Goal: Download file/media

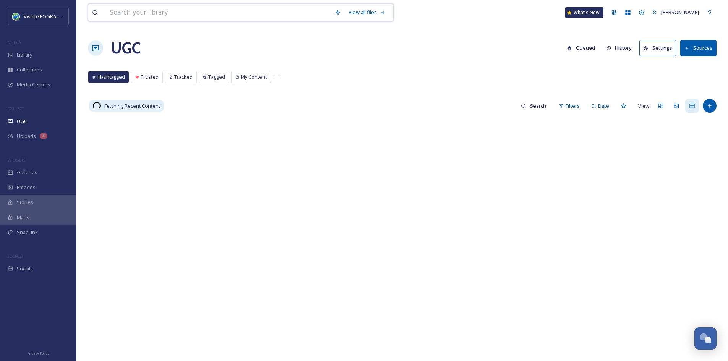
click at [163, 13] on input at bounding box center [218, 12] width 225 height 17
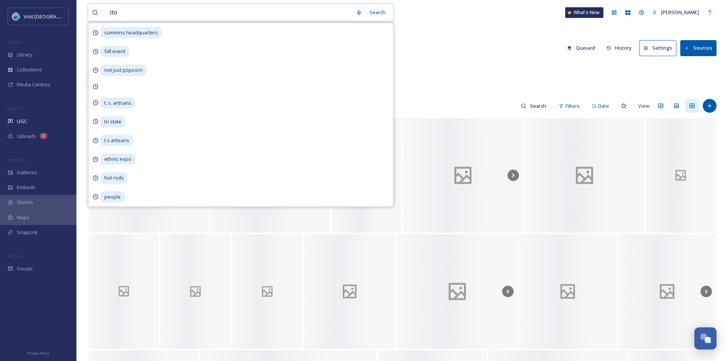
type input "dog"
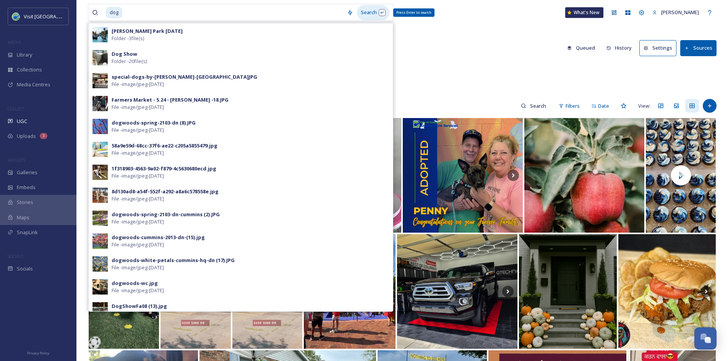
click at [372, 14] on div "Search Press Enter to search" at bounding box center [373, 12] width 32 height 15
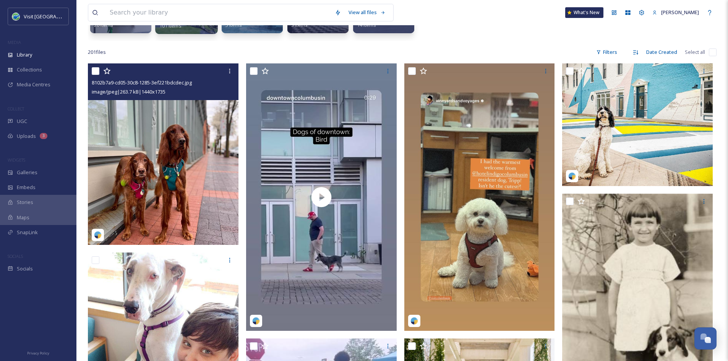
scroll to position [111, 0]
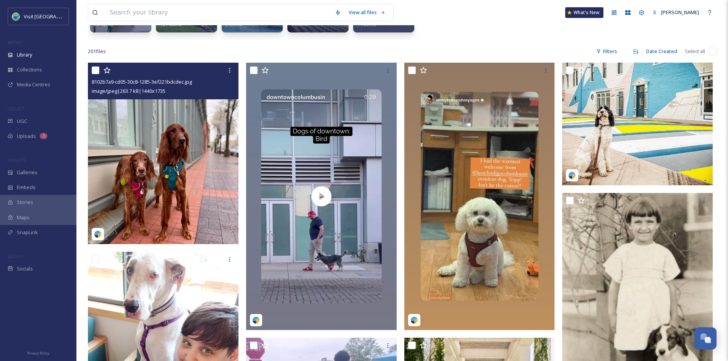
click at [173, 157] on img at bounding box center [163, 153] width 151 height 181
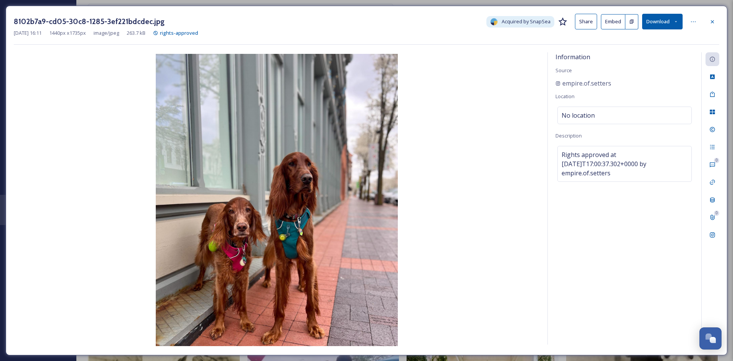
click at [680, 20] on button "Download" at bounding box center [662, 22] width 40 height 16
click at [653, 35] on div "Download Original (1440 x 1735)" at bounding box center [643, 39] width 80 height 15
click at [713, 21] on icon at bounding box center [713, 22] width 6 height 6
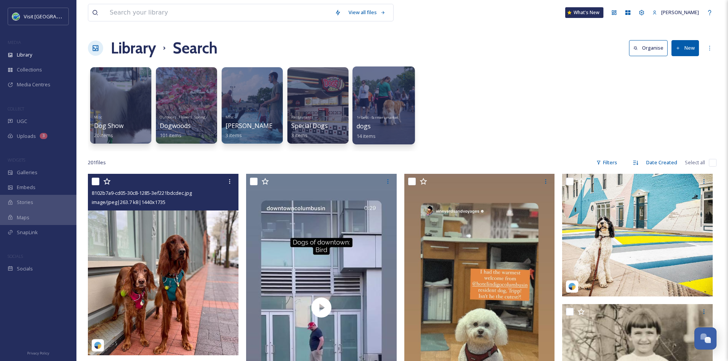
click at [381, 102] on div at bounding box center [383, 105] width 62 height 78
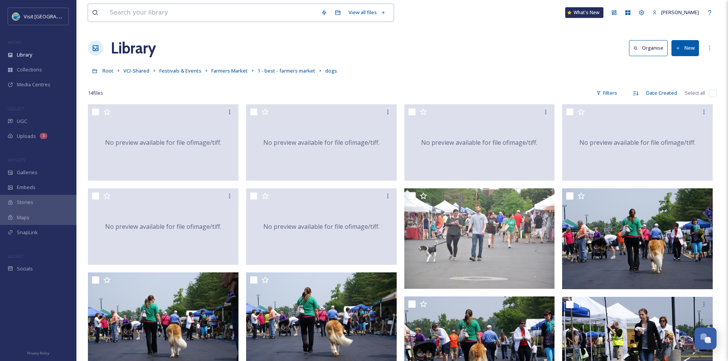
click at [147, 15] on input at bounding box center [211, 12] width 211 height 17
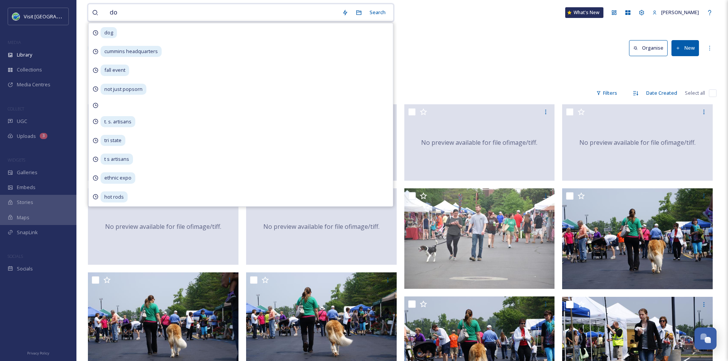
type input "dog"
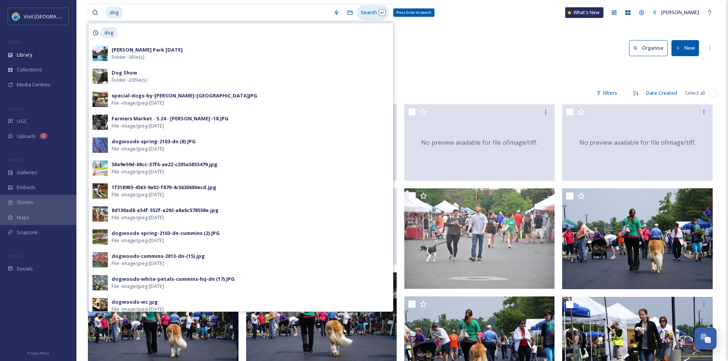
click at [369, 10] on div "Search Press Enter to search" at bounding box center [373, 12] width 32 height 15
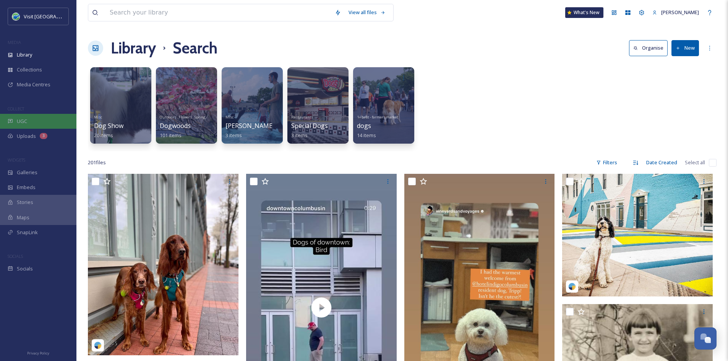
click at [29, 122] on div "UGC" at bounding box center [38, 121] width 76 height 15
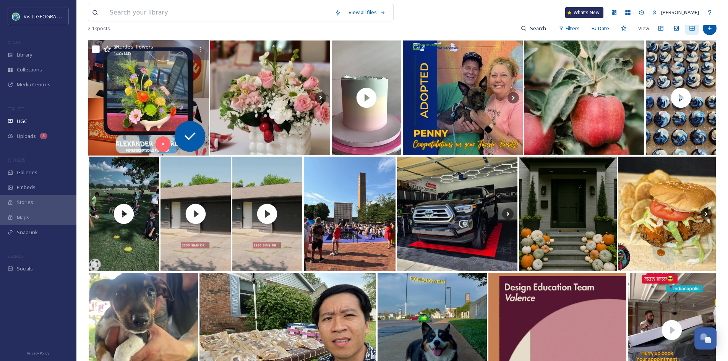
scroll to position [78, 0]
click at [132, 95] on img at bounding box center [148, 98] width 121 height 116
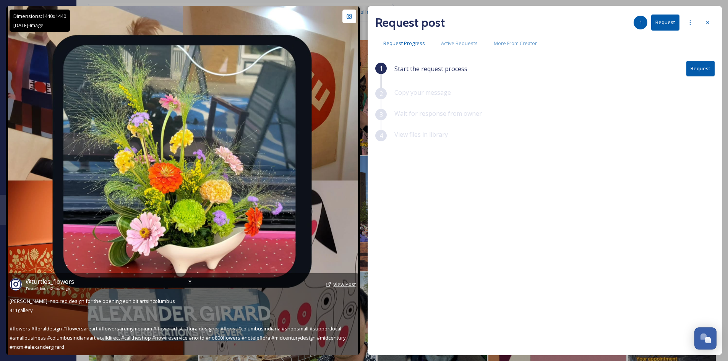
click at [349, 284] on span "View Post" at bounding box center [344, 284] width 23 height 7
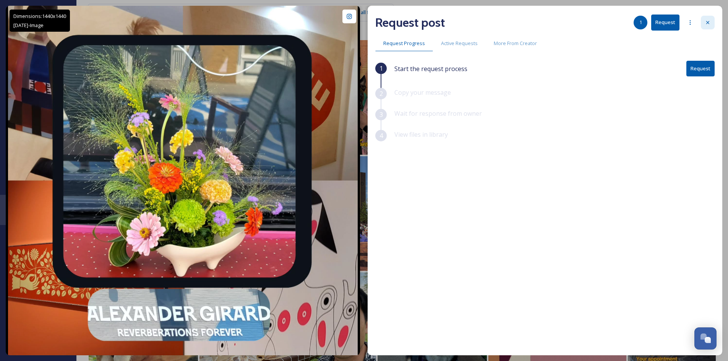
click at [706, 22] on icon at bounding box center [707, 22] width 6 height 6
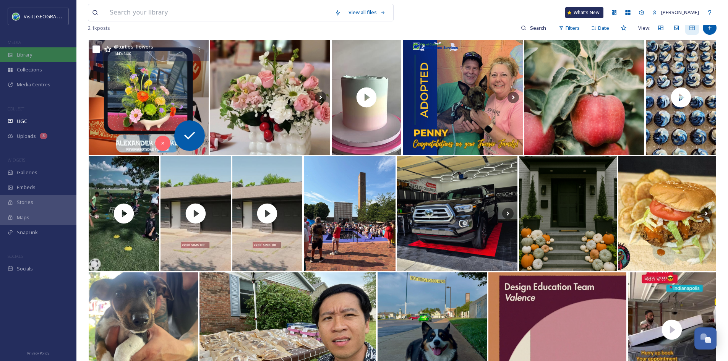
click at [45, 58] on div "Library" at bounding box center [38, 54] width 76 height 15
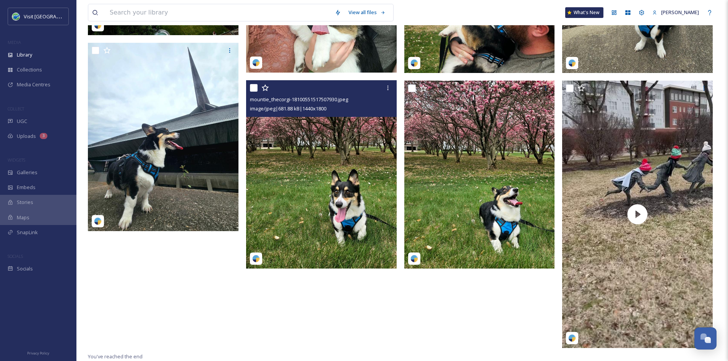
scroll to position [109, 0]
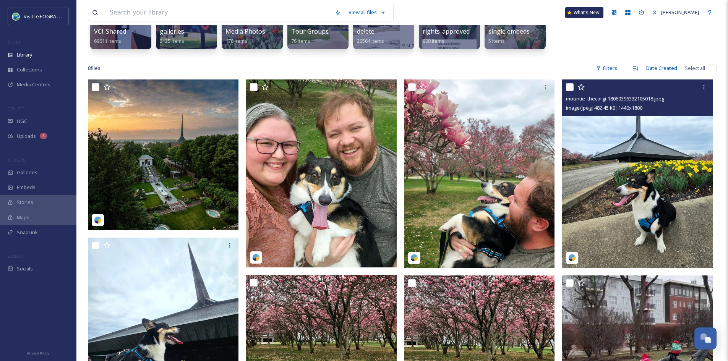
click at [571, 87] on input "checkbox" at bounding box center [570, 87] width 8 height 8
checkbox input "true"
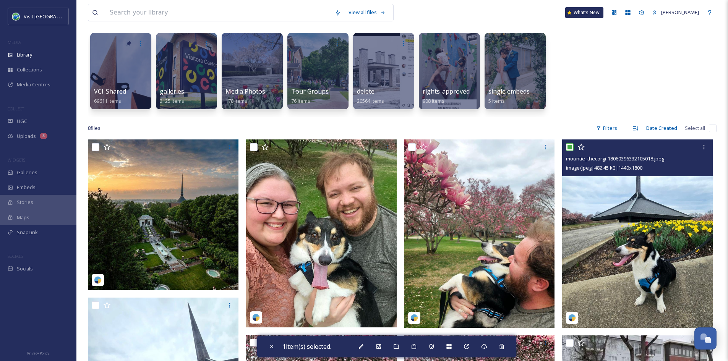
scroll to position [48, 0]
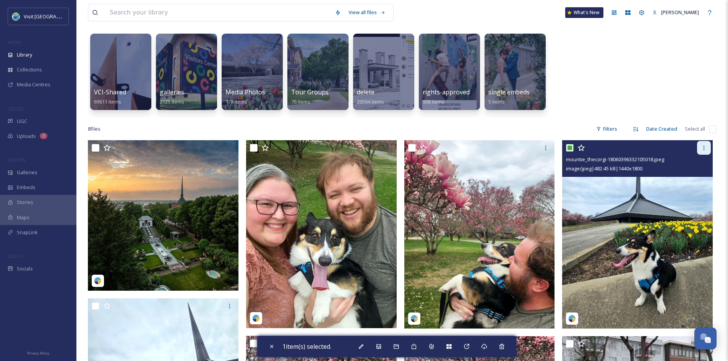
click at [705, 147] on icon at bounding box center [704, 148] width 6 height 6
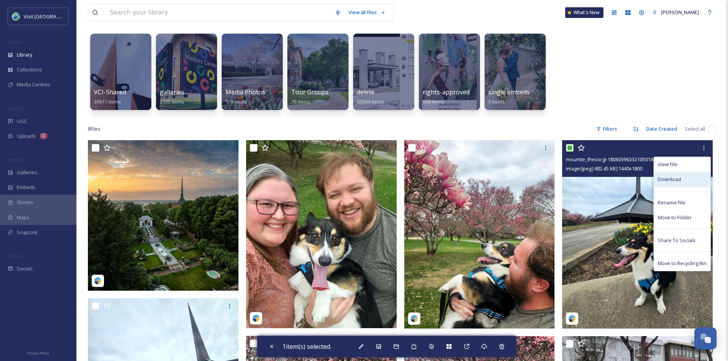
click at [677, 178] on span "Download" at bounding box center [668, 179] width 23 height 7
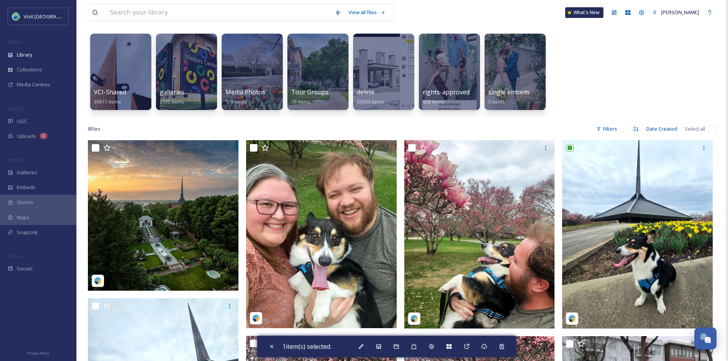
click at [684, 87] on div "VCI-Shared 69611 items galleries 2125 items Media Photos 178 items Tour Groups …" at bounding box center [402, 74] width 628 height 88
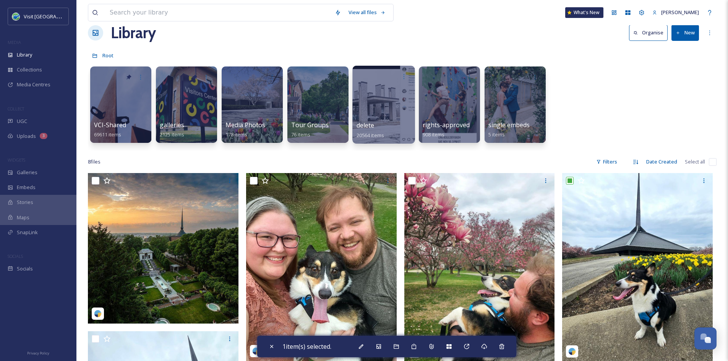
scroll to position [10, 0]
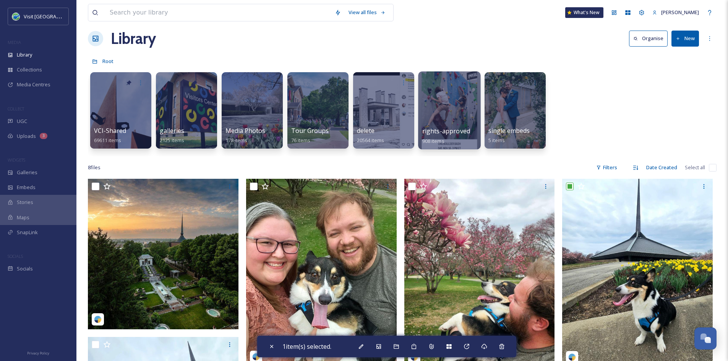
click at [454, 119] on div at bounding box center [449, 110] width 62 height 78
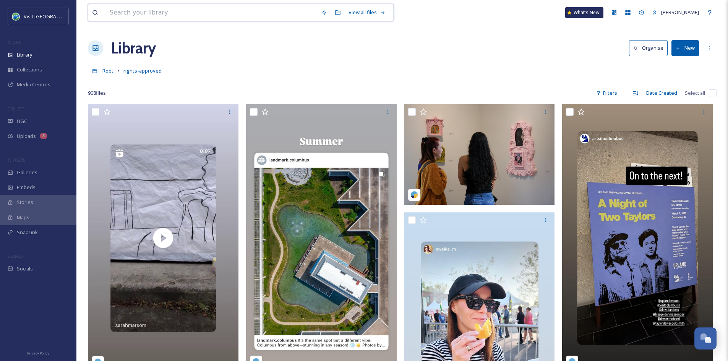
click at [183, 17] on input at bounding box center [211, 12] width 211 height 17
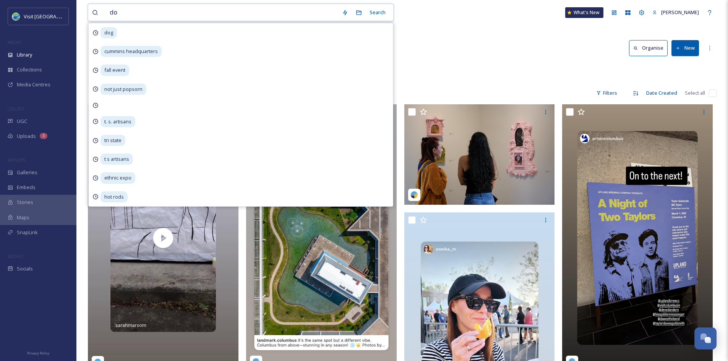
type input "dog"
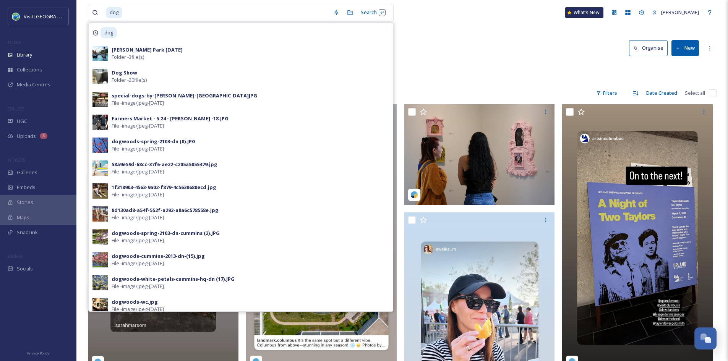
click at [457, 41] on div "Library Organise New" at bounding box center [402, 48] width 628 height 23
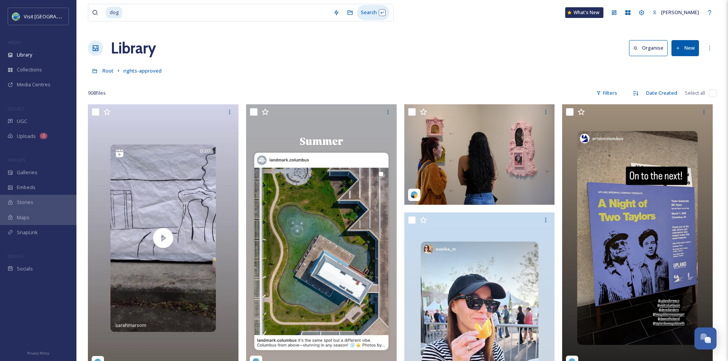
click at [376, 9] on div "Search" at bounding box center [373, 12] width 32 height 15
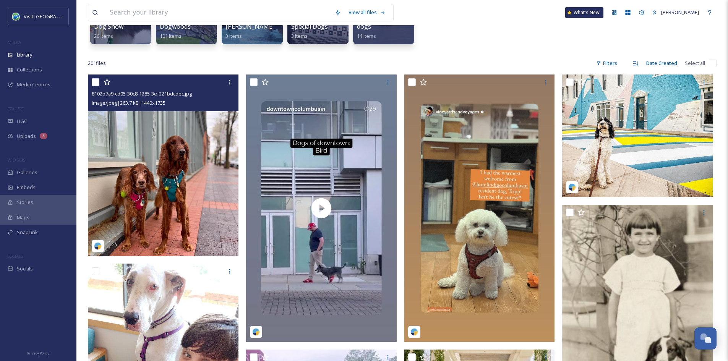
scroll to position [99, 0]
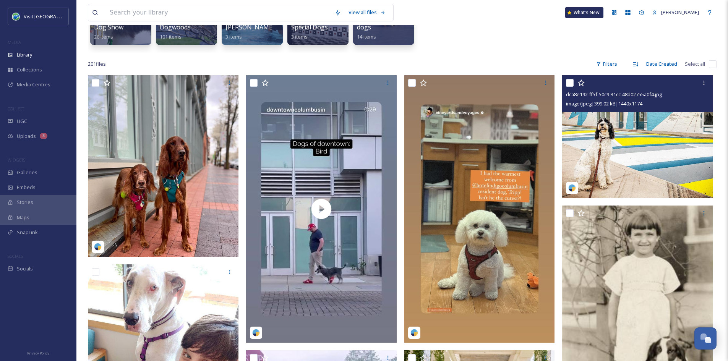
click at [672, 140] on img at bounding box center [637, 136] width 151 height 123
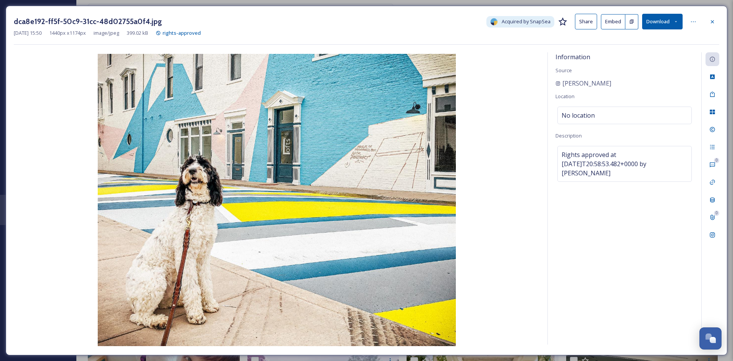
click at [679, 21] on button "Download" at bounding box center [662, 22] width 40 height 16
click at [712, 27] on div at bounding box center [713, 22] width 14 height 14
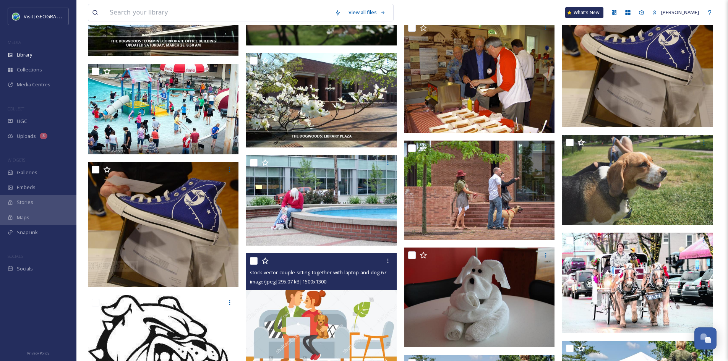
scroll to position [2884, 0]
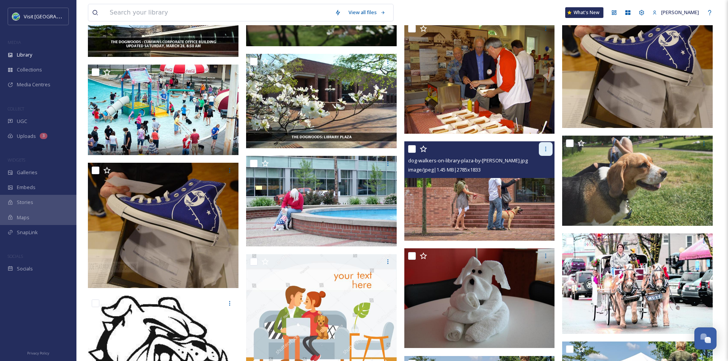
click at [543, 144] on div at bounding box center [546, 149] width 14 height 14
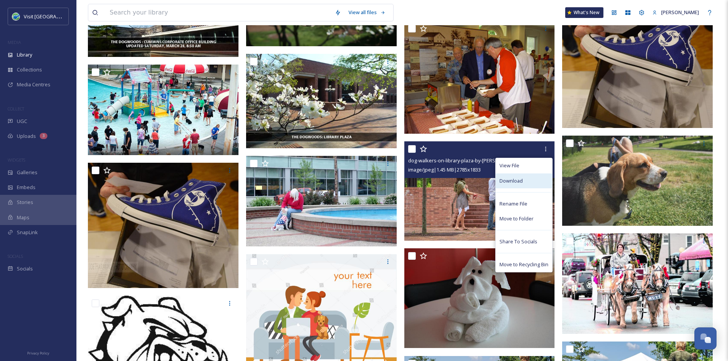
click at [511, 181] on span "Download" at bounding box center [510, 180] width 23 height 7
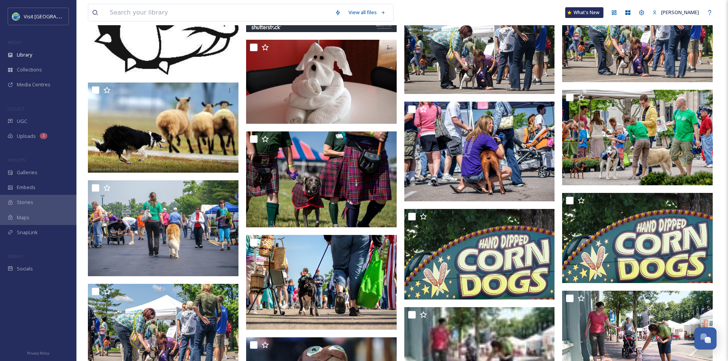
scroll to position [3237, 0]
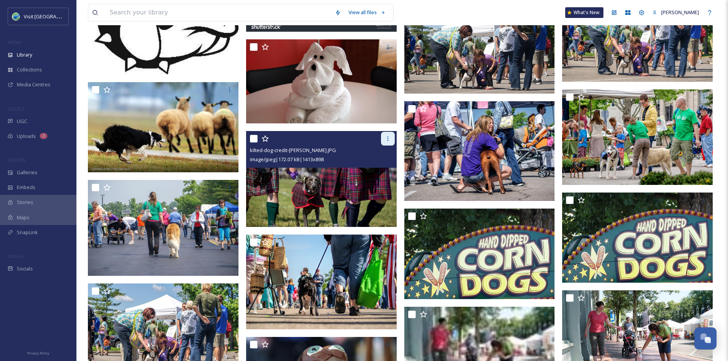
click at [388, 138] on icon at bounding box center [387, 138] width 1 height 5
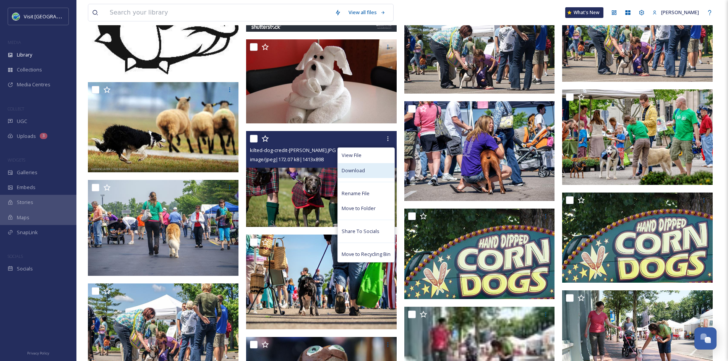
click at [353, 173] on span "Download" at bounding box center [352, 170] width 23 height 7
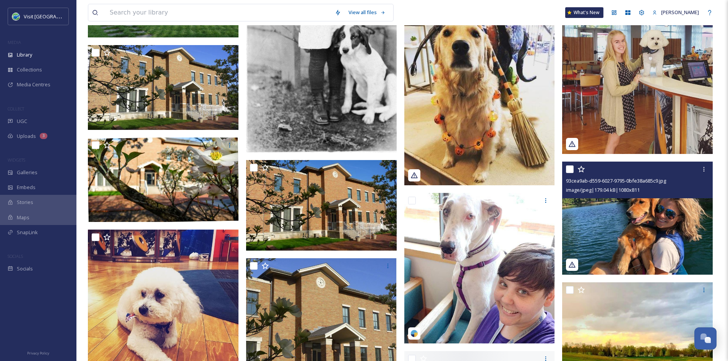
scroll to position [4851, 0]
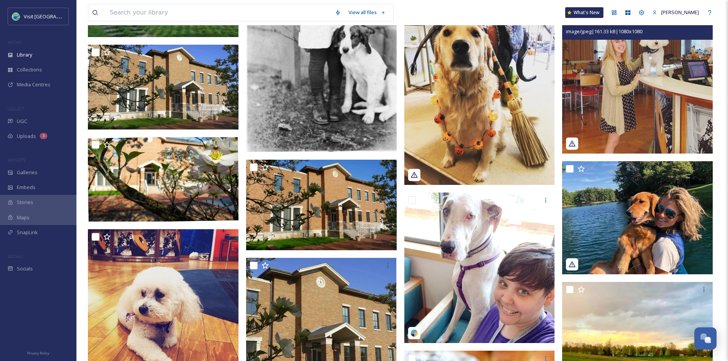
click at [632, 109] on img at bounding box center [637, 78] width 151 height 151
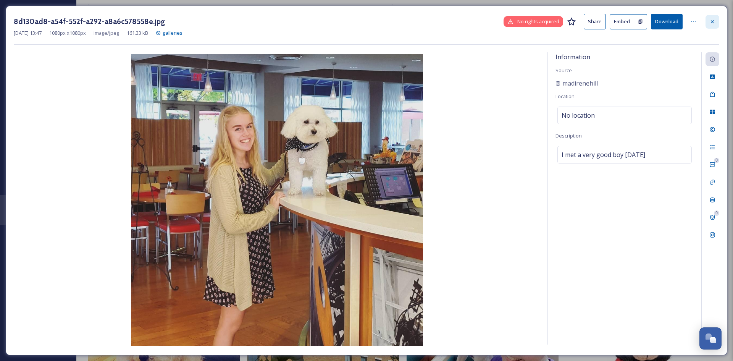
click at [715, 22] on icon at bounding box center [713, 22] width 6 height 6
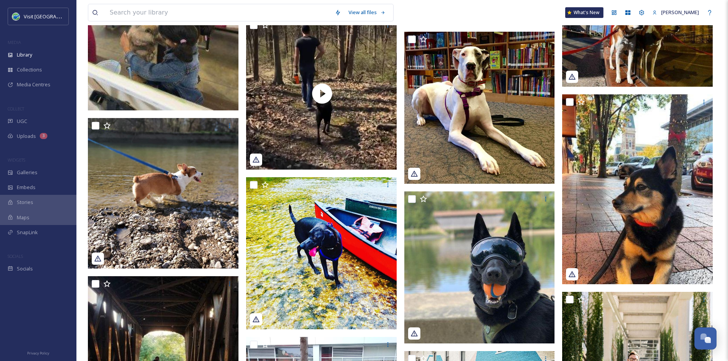
scroll to position [5535, 0]
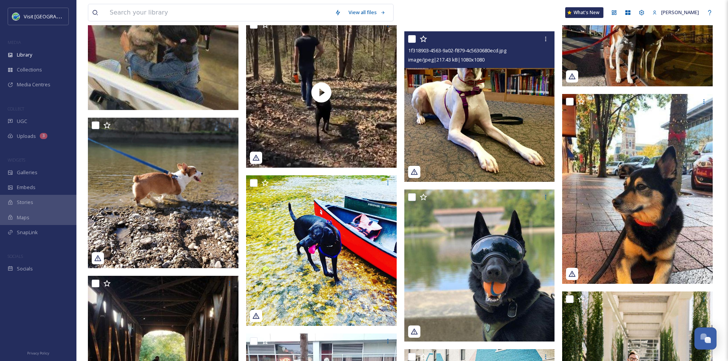
click at [504, 105] on img at bounding box center [479, 106] width 151 height 151
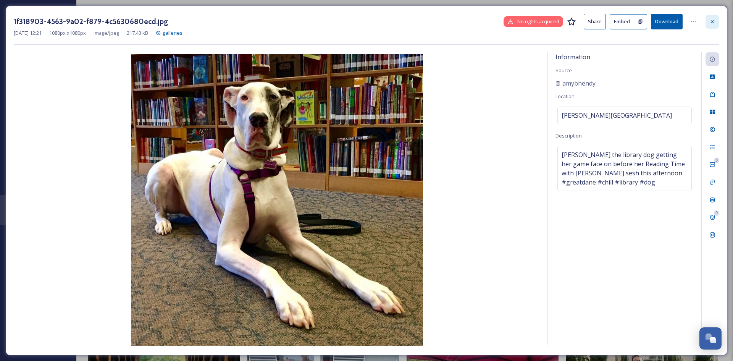
click at [715, 25] on div at bounding box center [713, 22] width 14 height 14
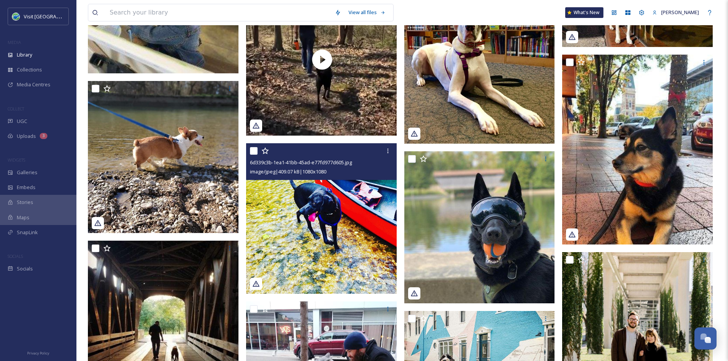
scroll to position [5576, 0]
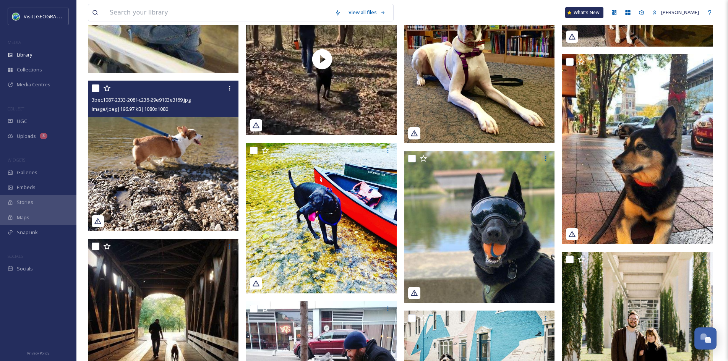
click at [197, 179] on img at bounding box center [163, 156] width 151 height 151
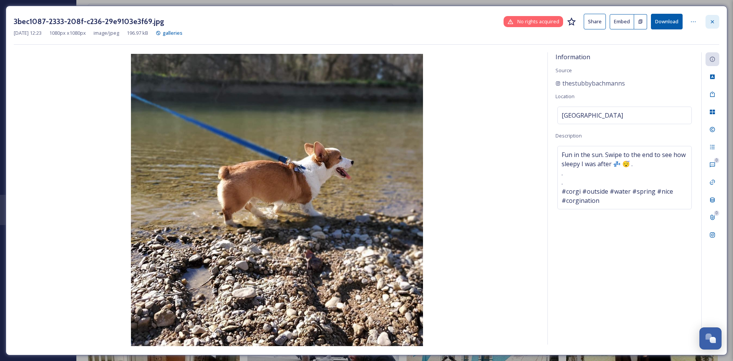
click at [709, 23] on div at bounding box center [713, 22] width 14 height 14
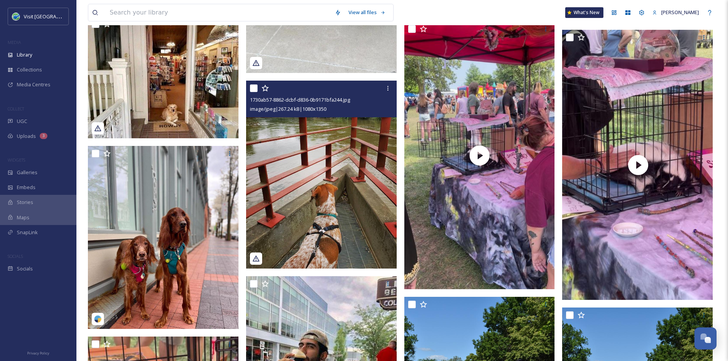
scroll to position [5994, 0]
click at [333, 190] on img at bounding box center [321, 174] width 151 height 188
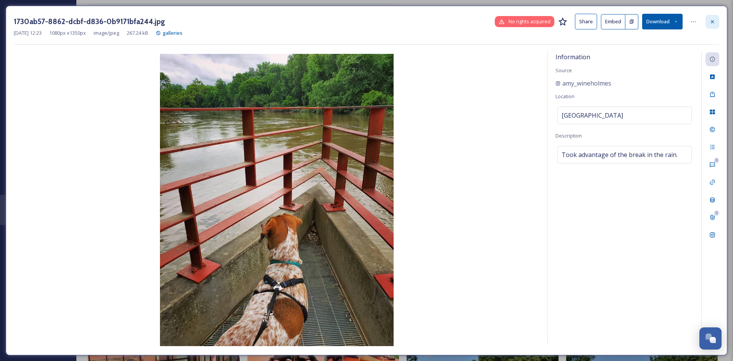
click at [711, 21] on icon at bounding box center [713, 22] width 6 height 6
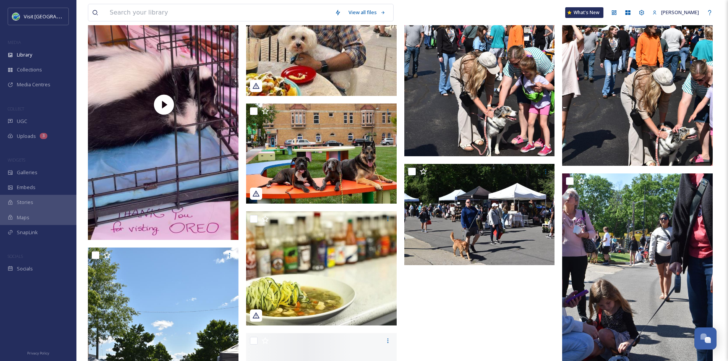
scroll to position [6366, 0]
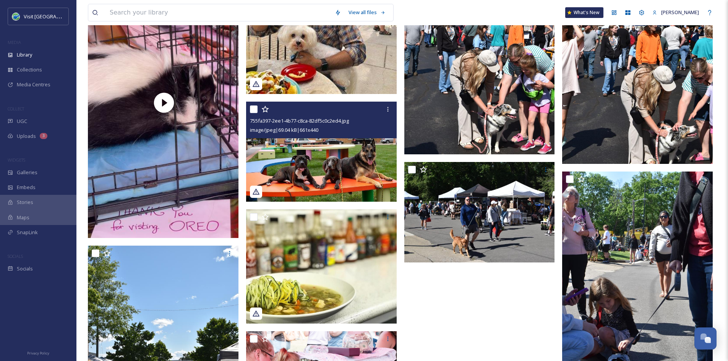
click at [338, 151] on img at bounding box center [321, 152] width 151 height 100
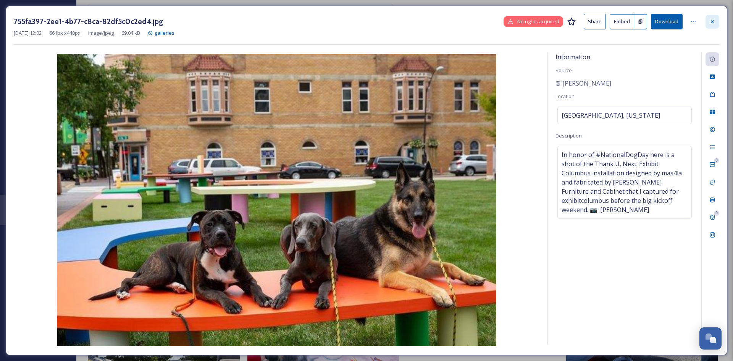
click at [712, 24] on icon at bounding box center [713, 22] width 6 height 6
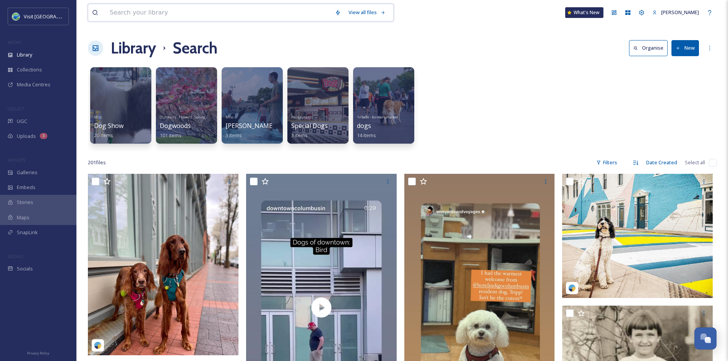
click at [147, 14] on input at bounding box center [218, 12] width 225 height 17
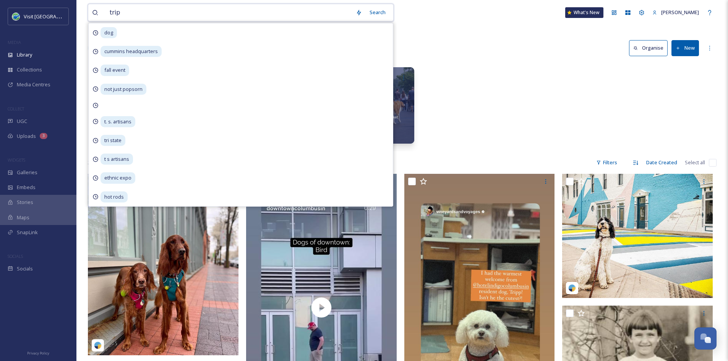
type input "[PERSON_NAME]"
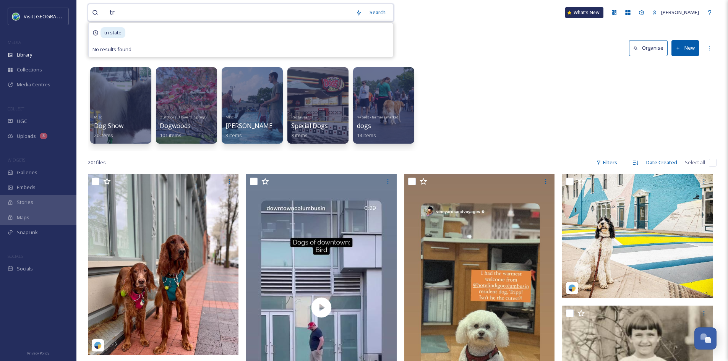
type input "t"
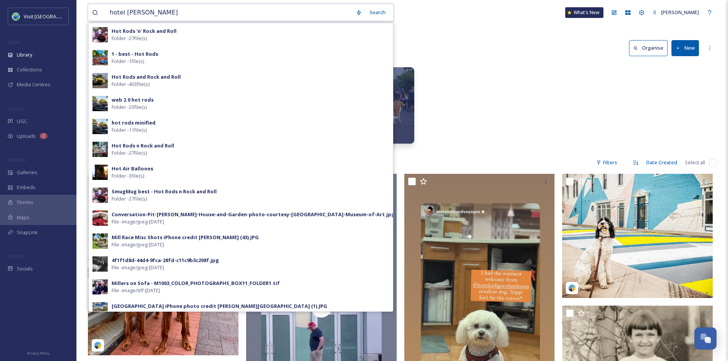
type input "hotel indigo"
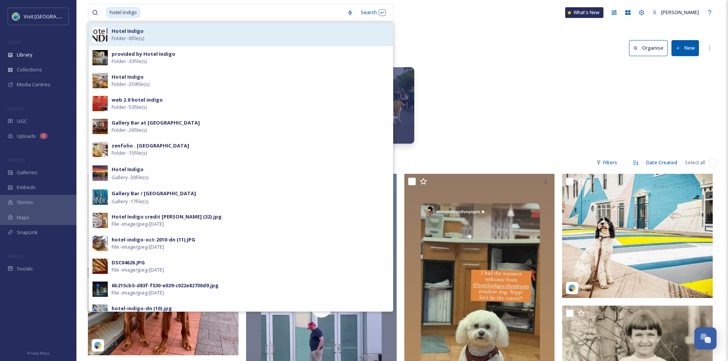
click at [170, 28] on div "Hotel Indigo Folder - 6 file(s)" at bounding box center [250, 35] width 277 height 15
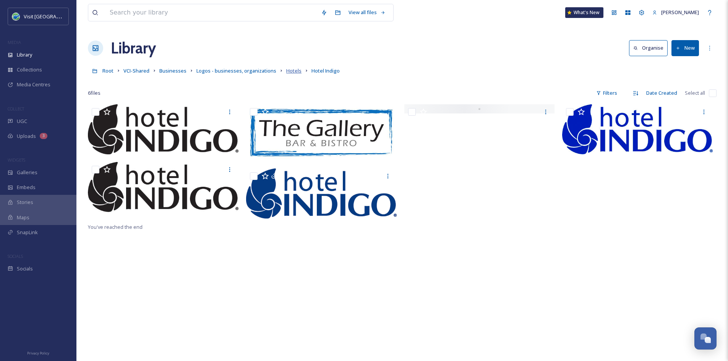
click at [287, 71] on span "Hotels" at bounding box center [293, 70] width 15 height 7
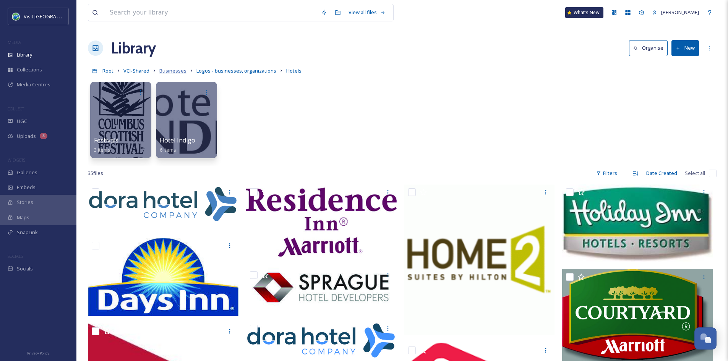
click at [173, 72] on span "Businesses" at bounding box center [172, 70] width 27 height 7
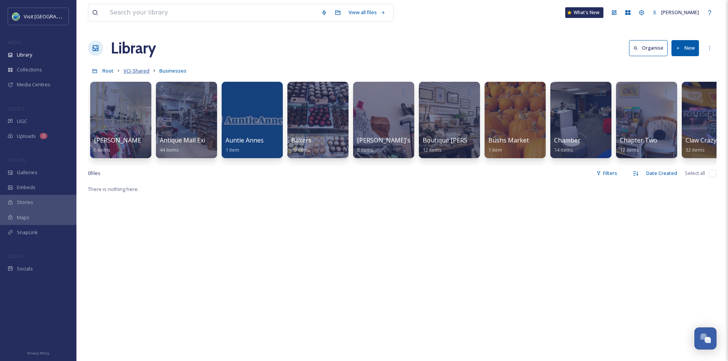
click at [141, 71] on span "VCI-Shared" at bounding box center [136, 70] width 26 height 7
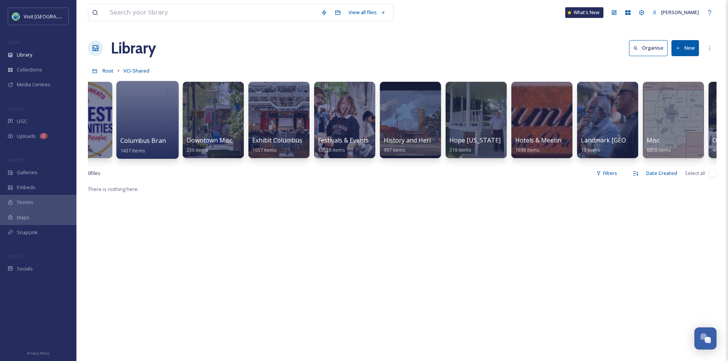
scroll to position [0, 302]
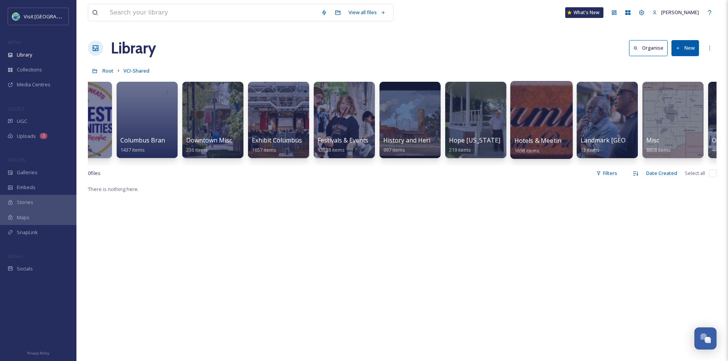
click at [544, 141] on span "Hotels & Meeting Spaces" at bounding box center [550, 140] width 73 height 8
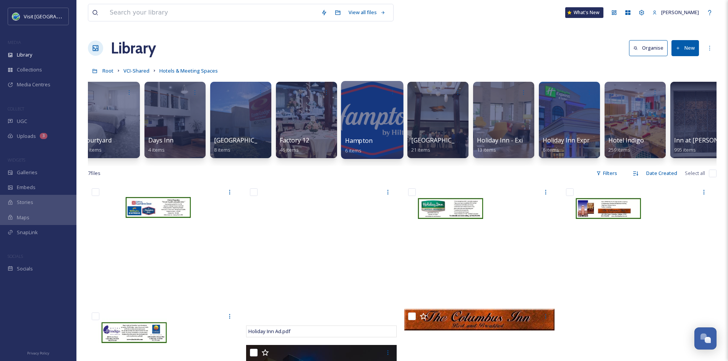
scroll to position [0, 275]
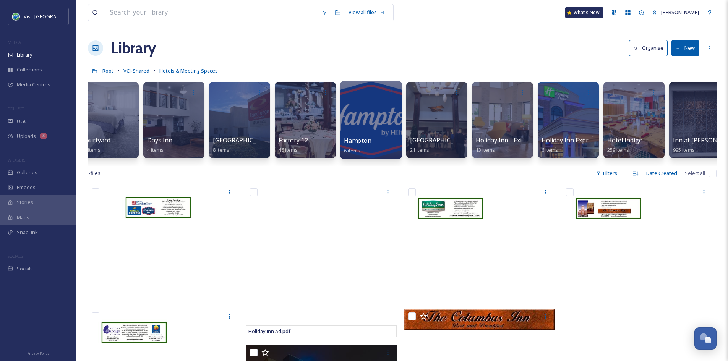
click at [623, 144] on span "Hotel Indigo" at bounding box center [625, 140] width 36 height 8
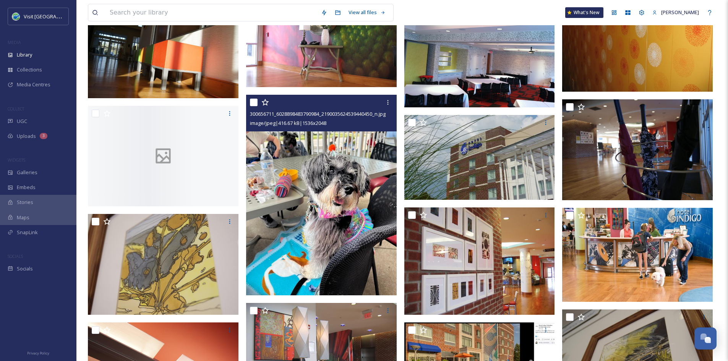
scroll to position [2229, 0]
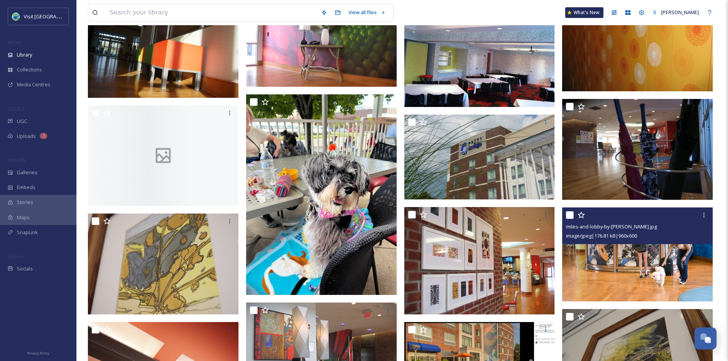
click at [597, 250] on img at bounding box center [637, 254] width 151 height 94
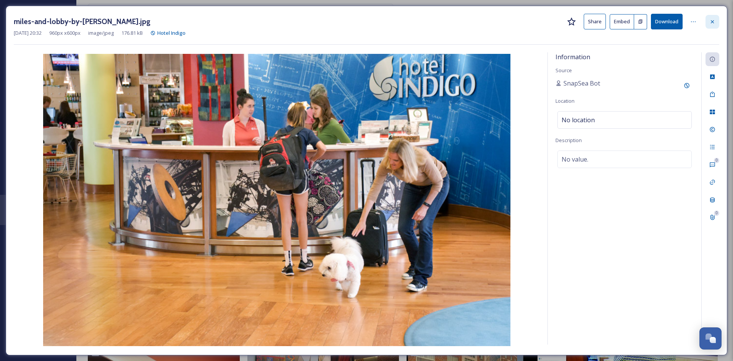
click at [716, 22] on div at bounding box center [713, 22] width 14 height 14
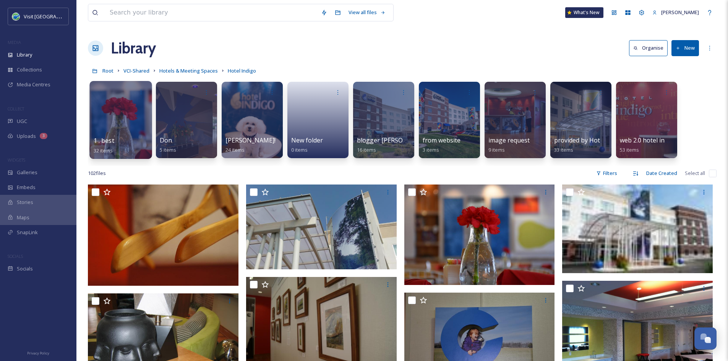
click at [110, 137] on span "1 . best" at bounding box center [104, 140] width 21 height 8
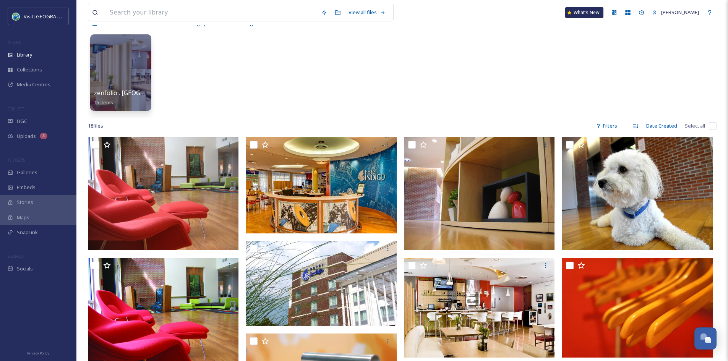
scroll to position [48, 0]
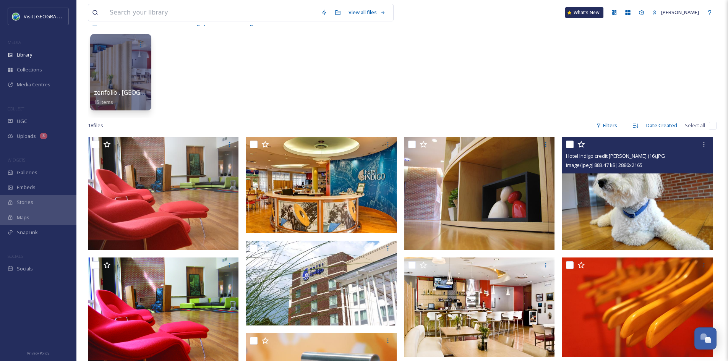
click at [611, 194] on img at bounding box center [637, 193] width 151 height 113
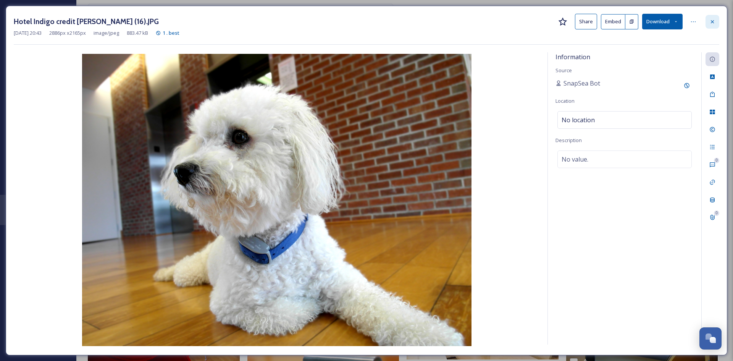
click at [712, 21] on icon at bounding box center [712, 21] width 3 height 3
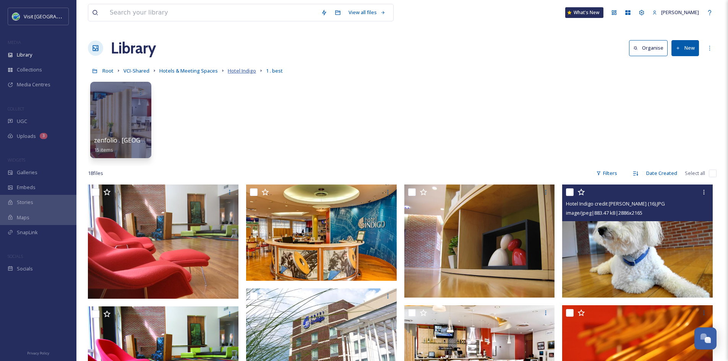
click at [242, 71] on span "Hotel Indigo" at bounding box center [242, 70] width 28 height 7
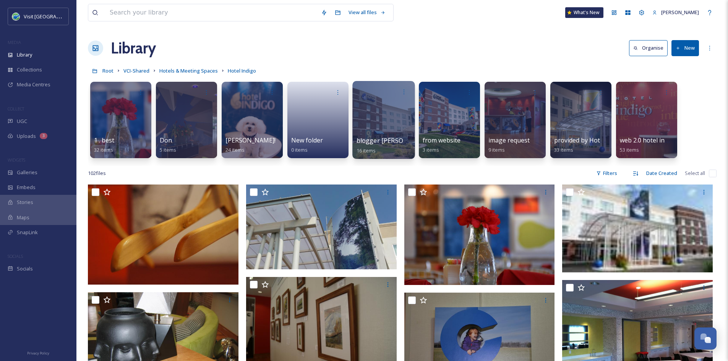
click at [371, 139] on span "blogger [PERSON_NAME] photos" at bounding box center [404, 140] width 97 height 8
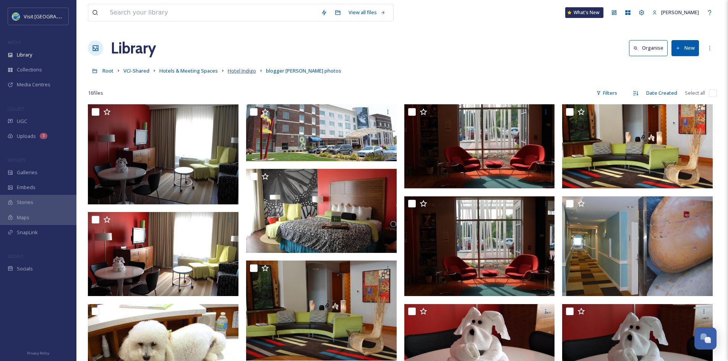
click at [244, 73] on span "Hotel Indigo" at bounding box center [242, 70] width 28 height 7
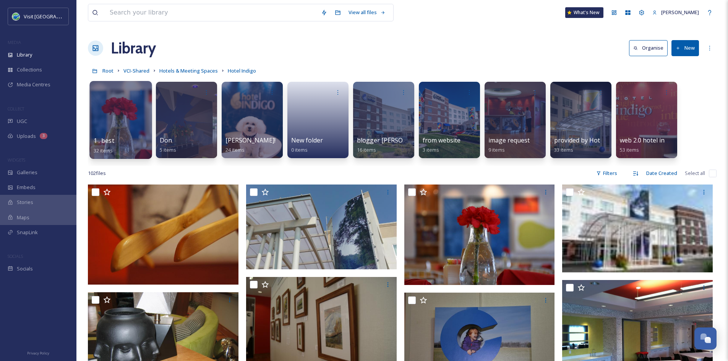
click at [123, 139] on div "1 . best 32 items" at bounding box center [121, 145] width 55 height 19
click at [100, 143] on span "1 . best" at bounding box center [104, 140] width 21 height 8
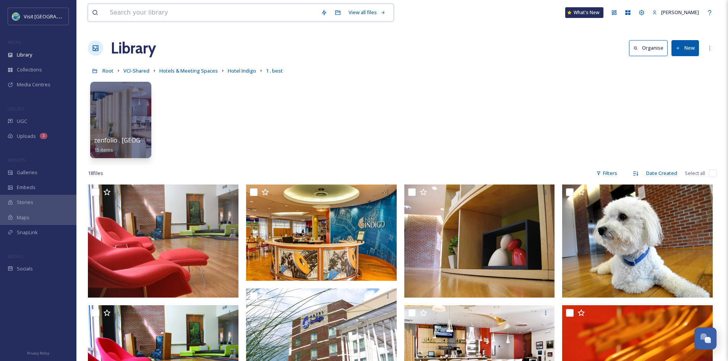
click at [137, 10] on input at bounding box center [211, 12] width 211 height 17
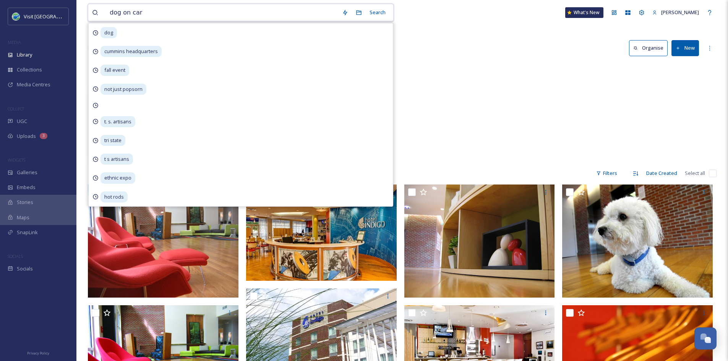
type input "dog on cart"
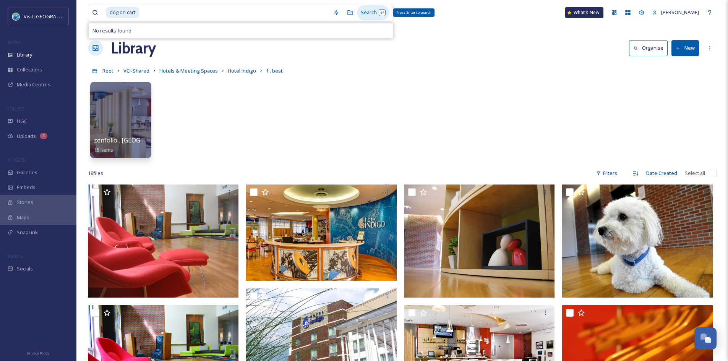
click at [375, 15] on div "Search Press Enter to search" at bounding box center [373, 12] width 32 height 15
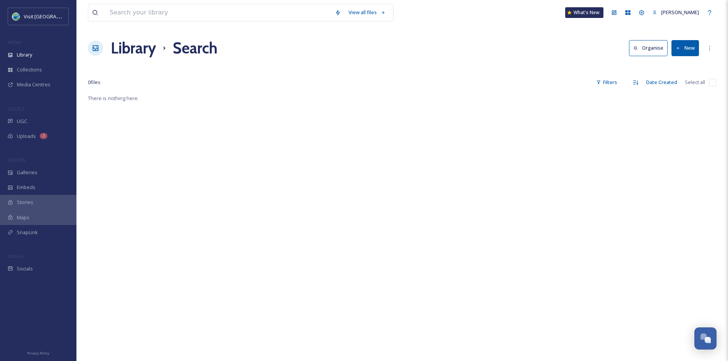
click at [132, 48] on h1 "Library" at bounding box center [133, 48] width 45 height 23
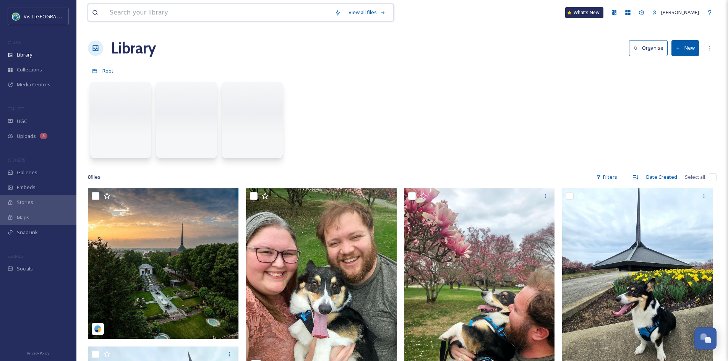
click at [145, 12] on input at bounding box center [218, 12] width 225 height 17
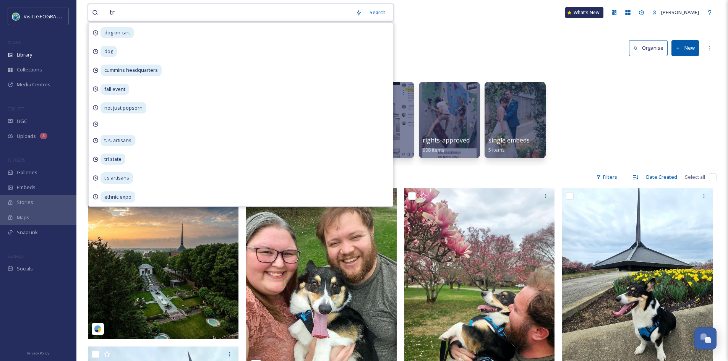
type input "t"
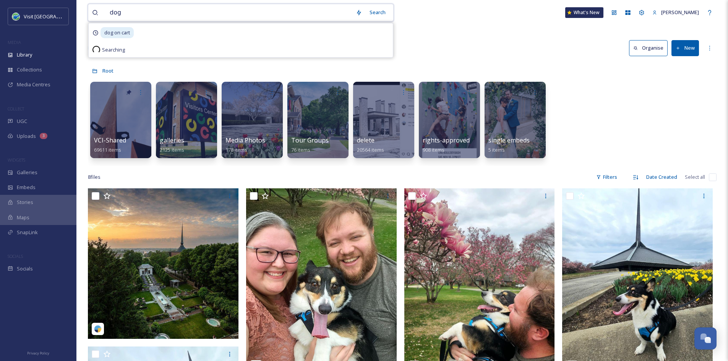
type input "dog"
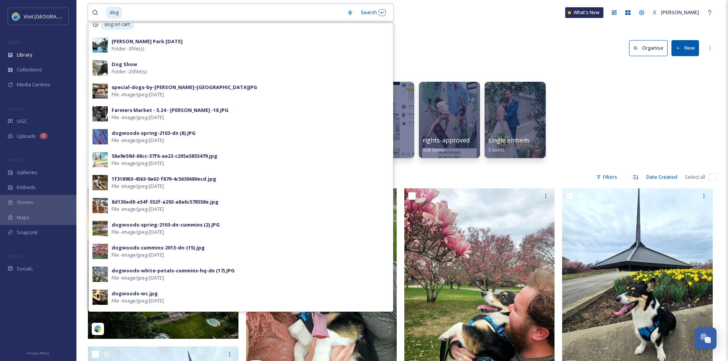
scroll to position [10, 0]
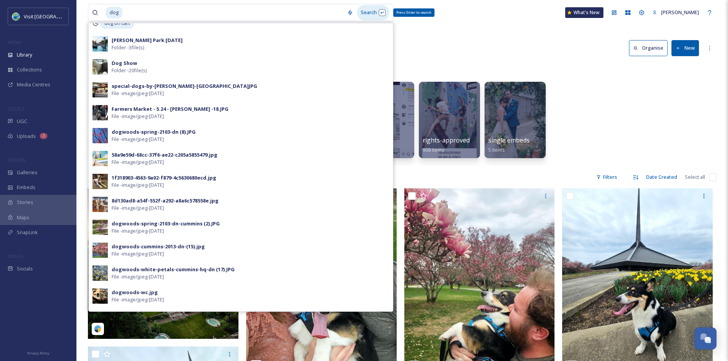
click at [372, 13] on div "Search Press Enter to search" at bounding box center [373, 12] width 32 height 15
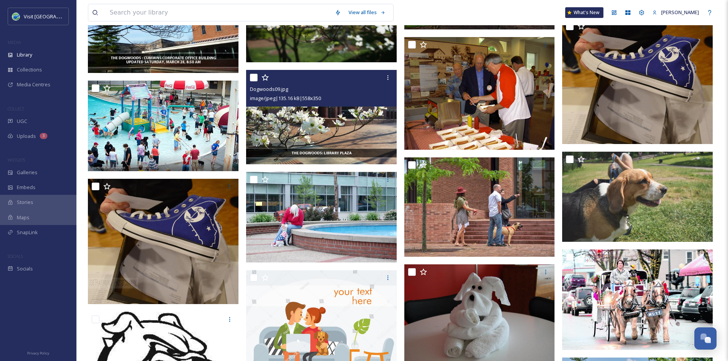
scroll to position [2868, 0]
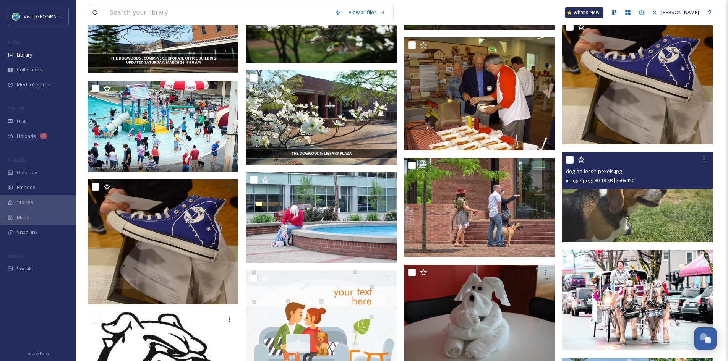
click at [612, 202] on img at bounding box center [637, 197] width 151 height 90
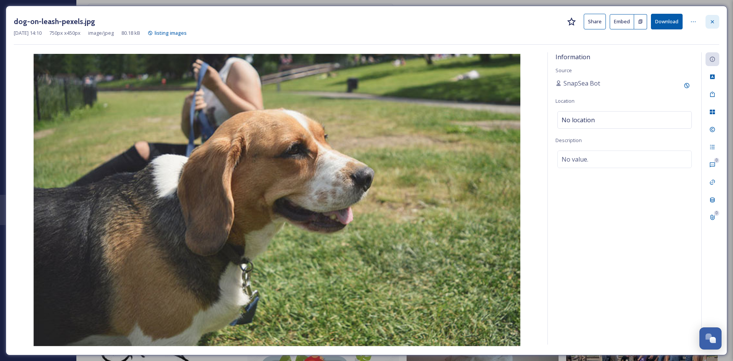
click at [719, 20] on div at bounding box center [713, 22] width 14 height 14
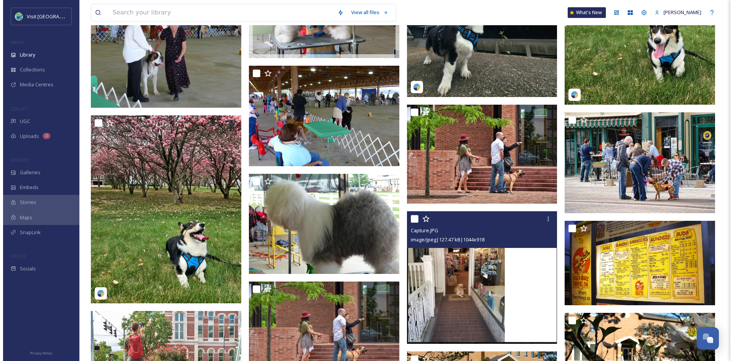
scroll to position [4357, 0]
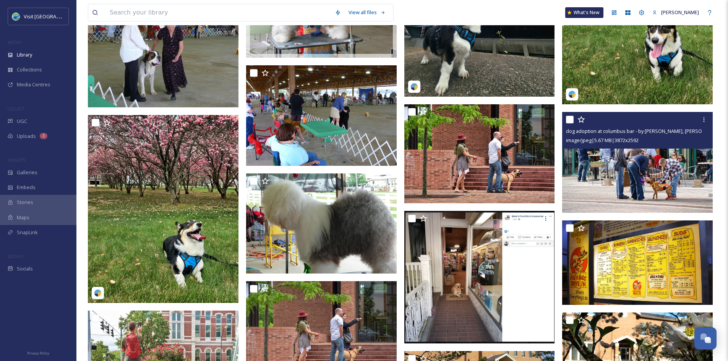
click at [658, 179] on img at bounding box center [637, 162] width 151 height 101
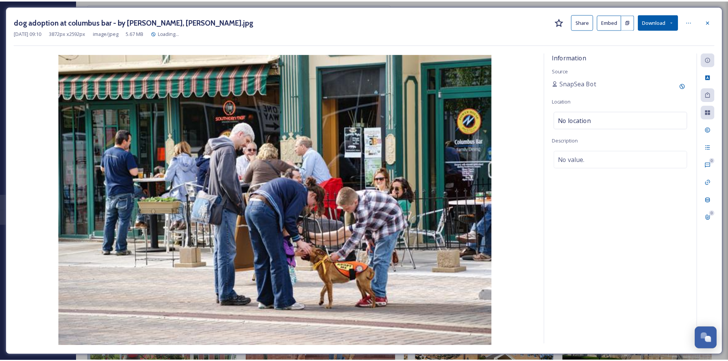
scroll to position [4396, 0]
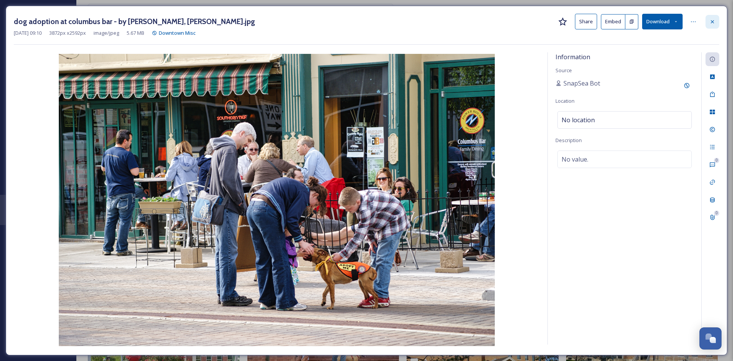
click at [712, 24] on icon at bounding box center [713, 22] width 6 height 6
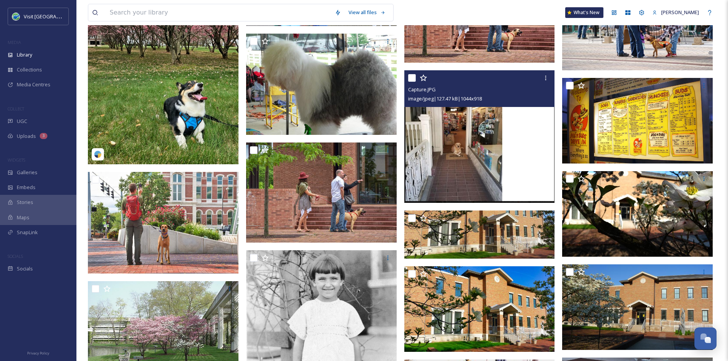
scroll to position [4538, 0]
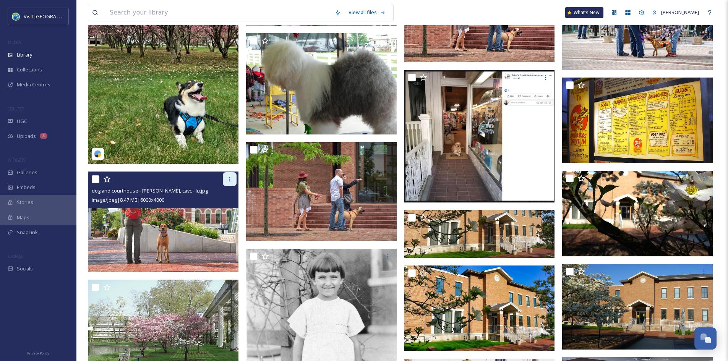
click at [227, 178] on icon at bounding box center [230, 179] width 6 height 6
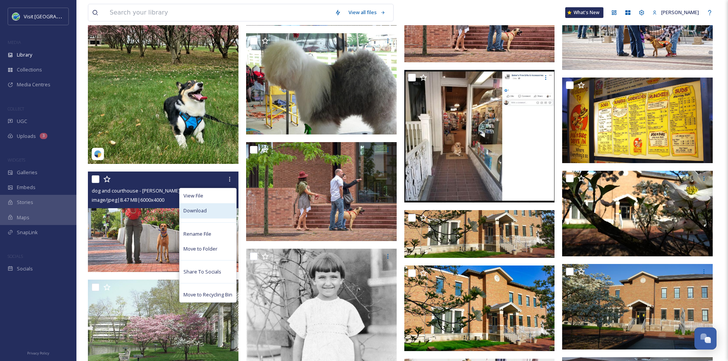
click at [205, 209] on span "Download" at bounding box center [194, 210] width 23 height 7
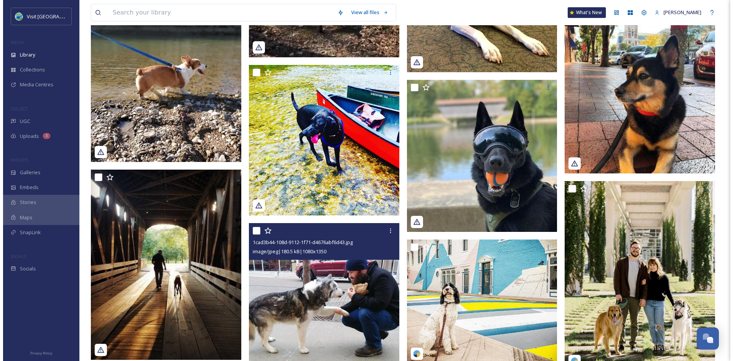
scroll to position [5640, 0]
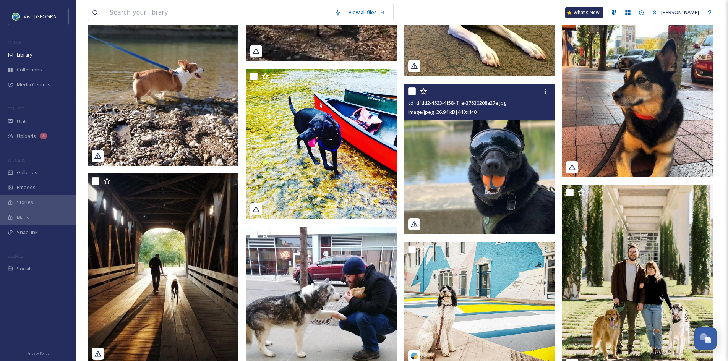
click at [466, 151] on img at bounding box center [479, 159] width 151 height 151
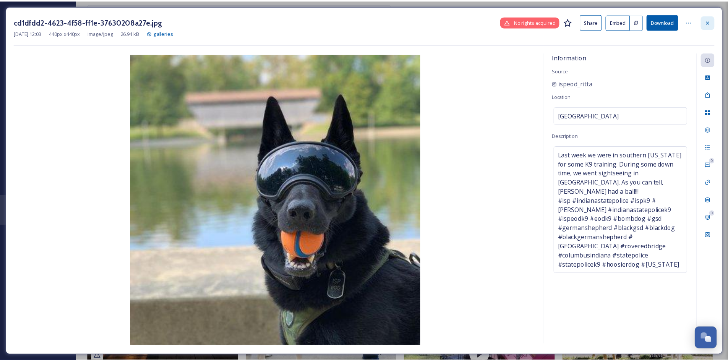
scroll to position [5643, 0]
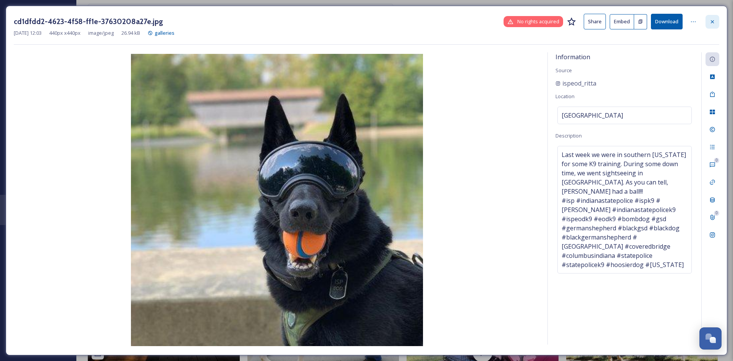
click at [710, 20] on icon at bounding box center [713, 22] width 6 height 6
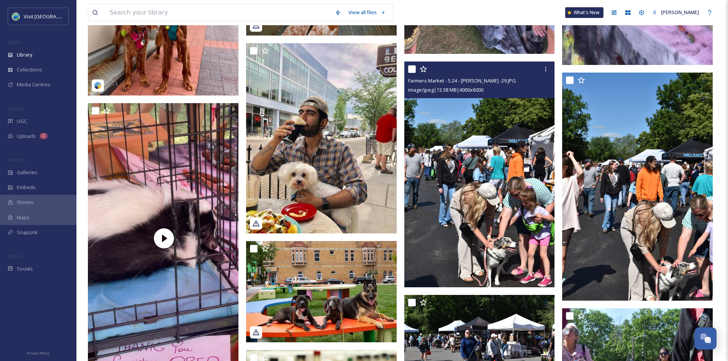
scroll to position [6230, 0]
click at [543, 71] on icon at bounding box center [545, 69] width 6 height 6
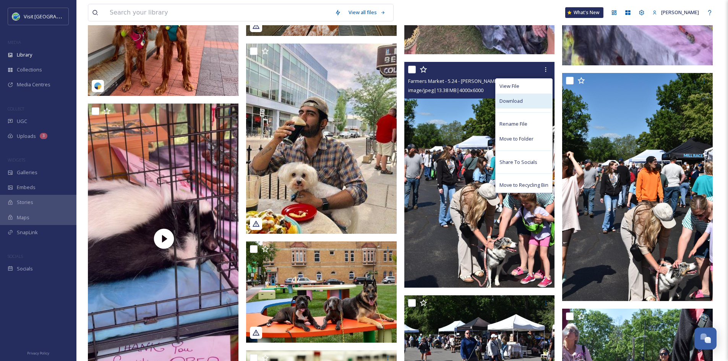
click at [514, 96] on div "Download" at bounding box center [523, 101] width 57 height 15
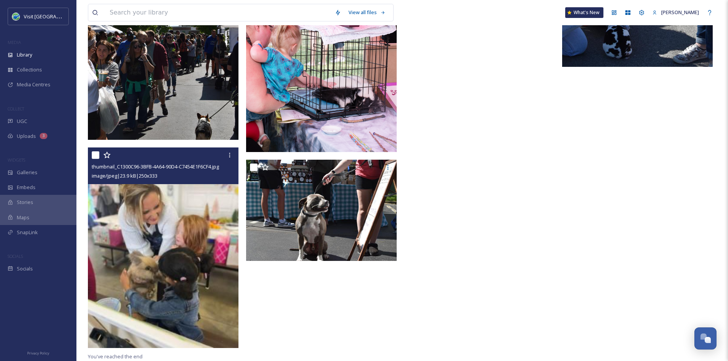
scroll to position [6700, 0]
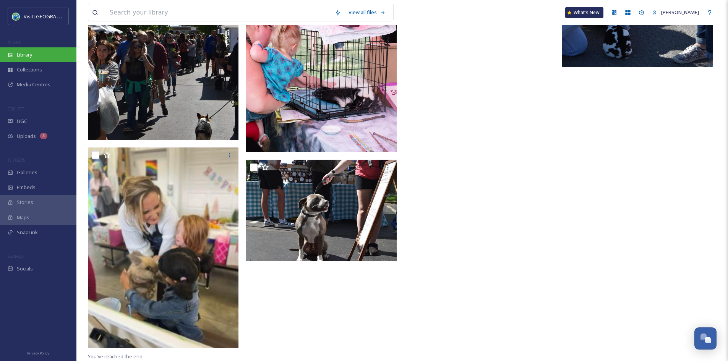
click at [71, 54] on div "Library" at bounding box center [38, 54] width 76 height 15
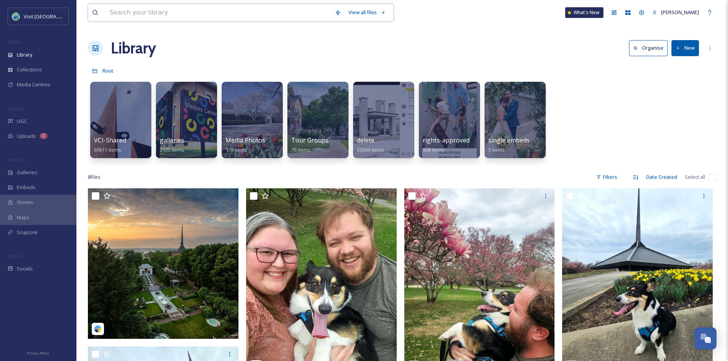
click at [128, 14] on input at bounding box center [218, 12] width 225 height 17
type input "hotel indigo"
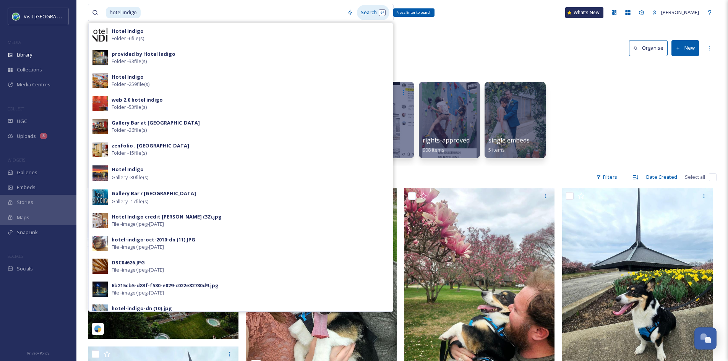
click at [378, 14] on div "Search Press Enter to search" at bounding box center [373, 12] width 32 height 15
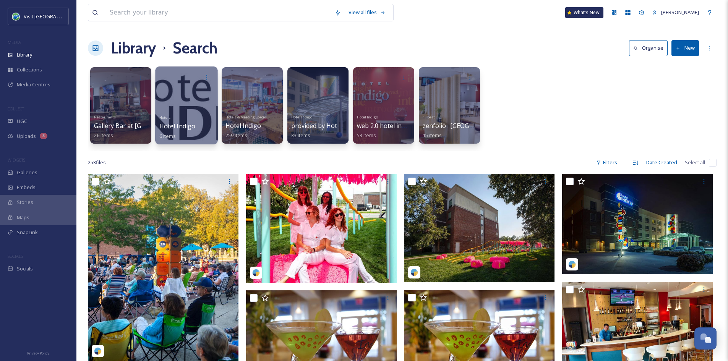
click at [164, 128] on span "Hotel Indigo" at bounding box center [177, 126] width 36 height 8
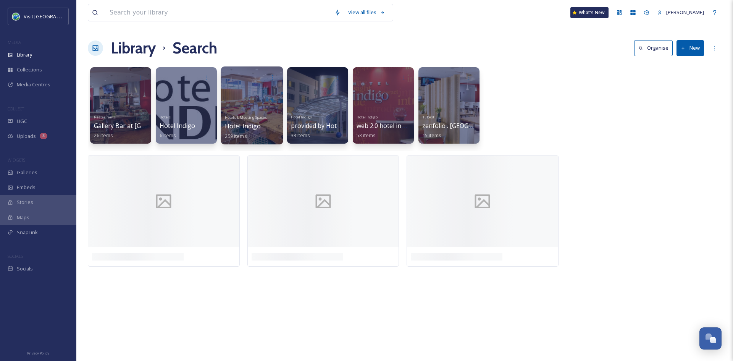
click at [256, 132] on div "Hotels & Meeting Spaces Hotel Indigo 259 items" at bounding box center [252, 126] width 55 height 28
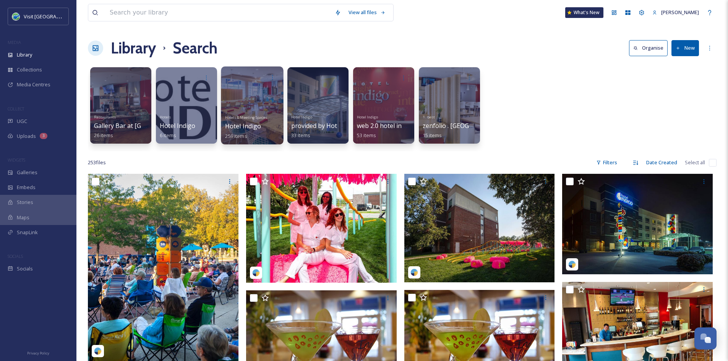
click at [244, 126] on span "Hotel Indigo" at bounding box center [243, 126] width 36 height 8
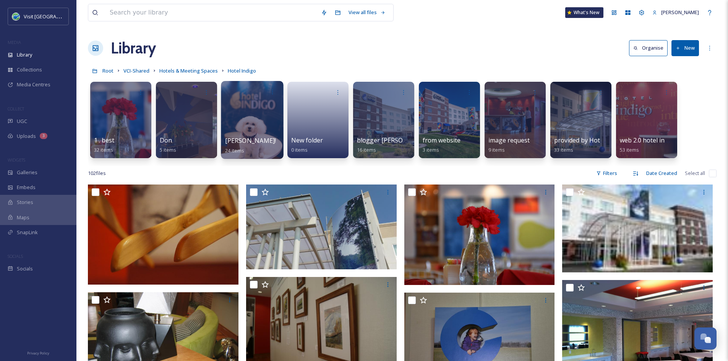
click at [240, 140] on span "[PERSON_NAME]!" at bounding box center [250, 140] width 51 height 8
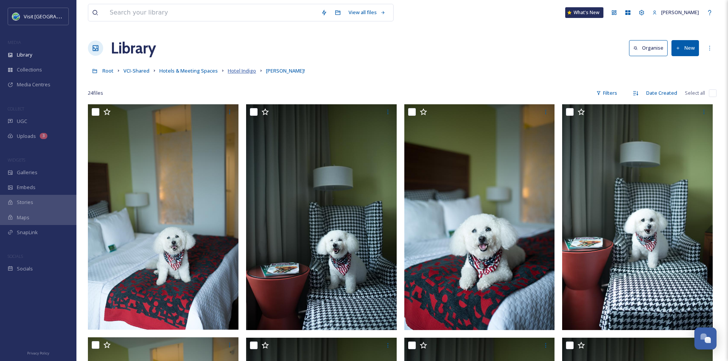
click at [244, 69] on span "Hotel Indigo" at bounding box center [242, 70] width 28 height 7
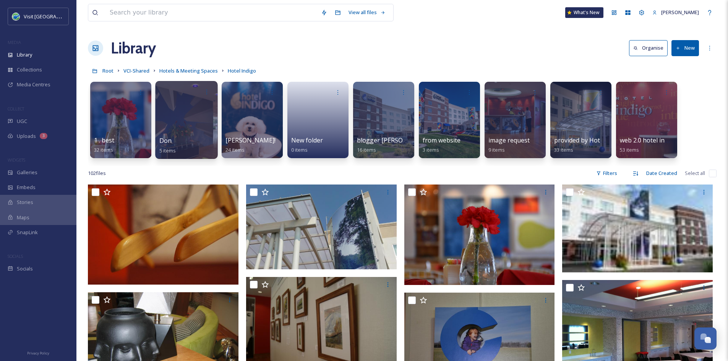
click at [181, 148] on div "Don 5 items" at bounding box center [186, 145] width 55 height 19
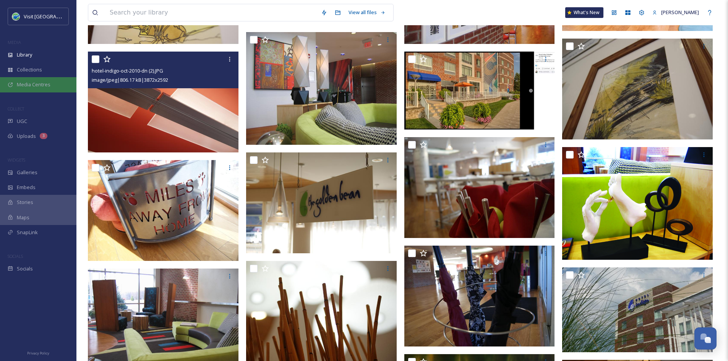
scroll to position [2493, 0]
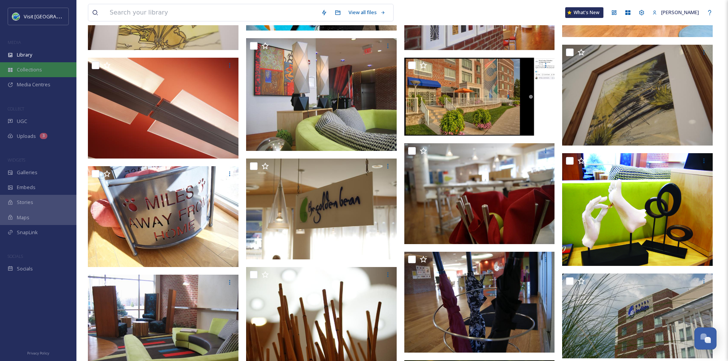
click at [31, 72] on span "Collections" at bounding box center [29, 69] width 25 height 7
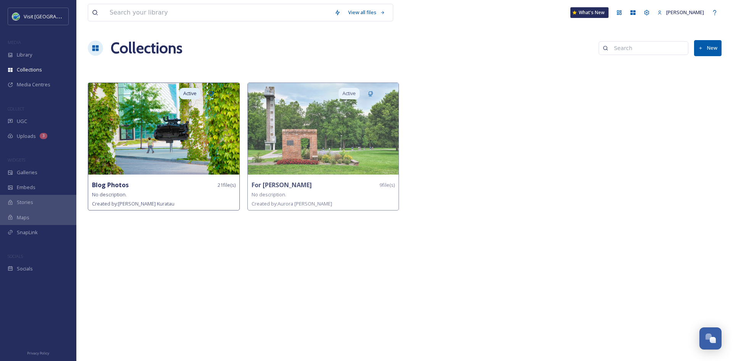
click at [102, 187] on strong "Blog Photos" at bounding box center [110, 185] width 37 height 8
click at [117, 145] on img at bounding box center [163, 129] width 151 height 92
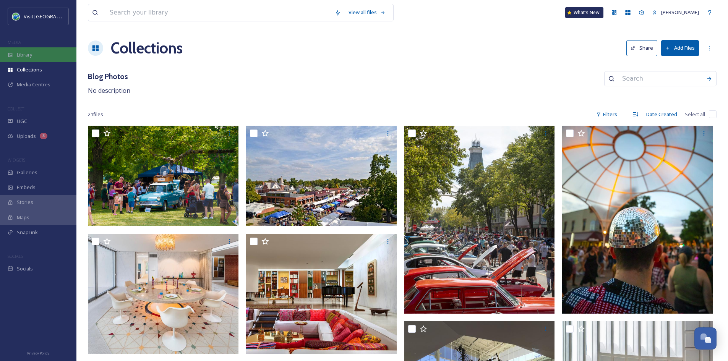
click at [62, 49] on div "Library" at bounding box center [38, 54] width 76 height 15
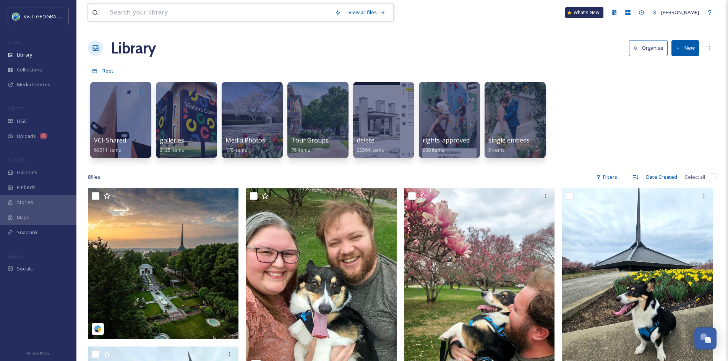
click at [150, 7] on input at bounding box center [218, 12] width 225 height 17
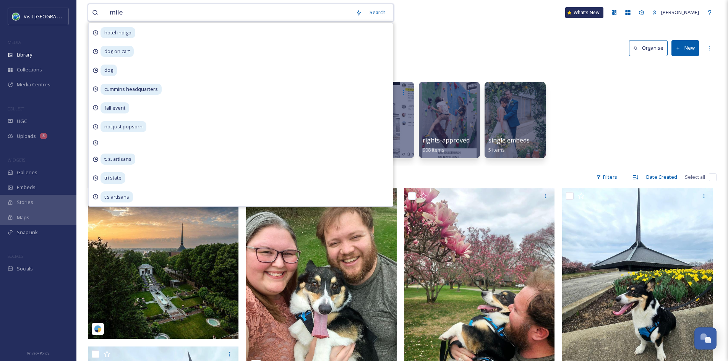
type input "miles"
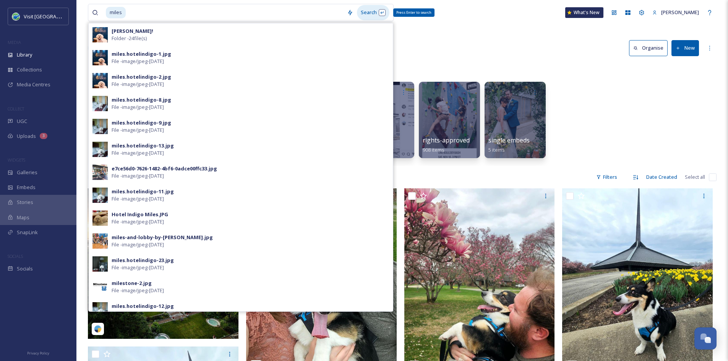
click at [368, 13] on div "Search Press Enter to search" at bounding box center [373, 12] width 32 height 15
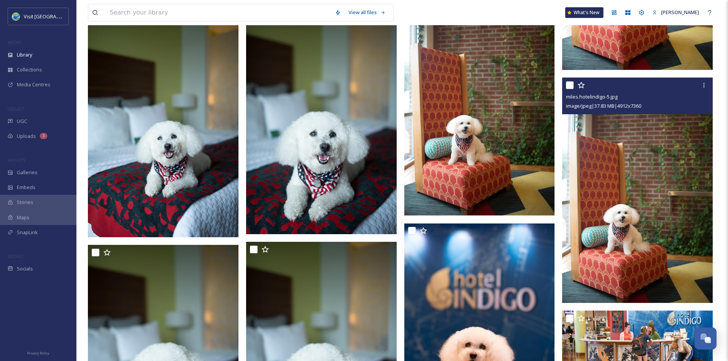
scroll to position [1287, 0]
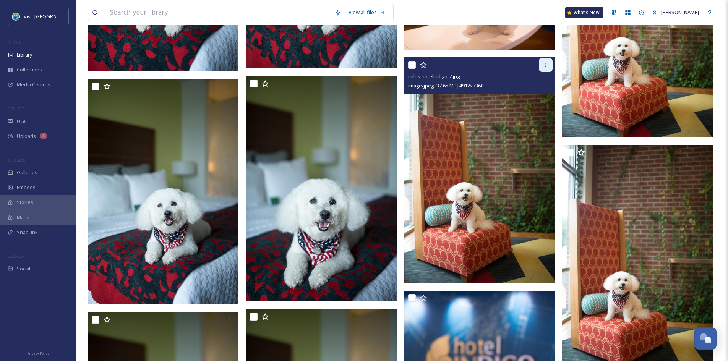
click at [545, 66] on icon at bounding box center [545, 65] width 6 height 6
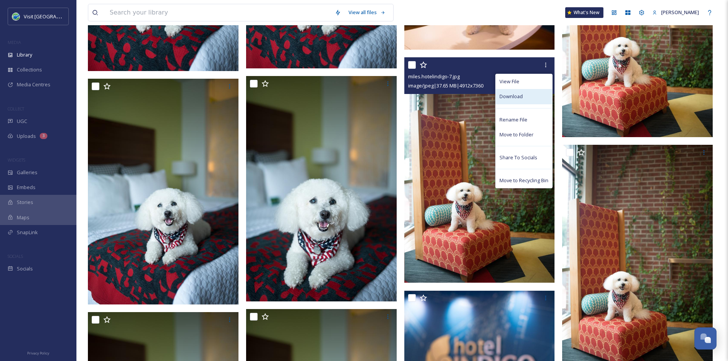
click at [529, 97] on div "Download" at bounding box center [523, 96] width 57 height 15
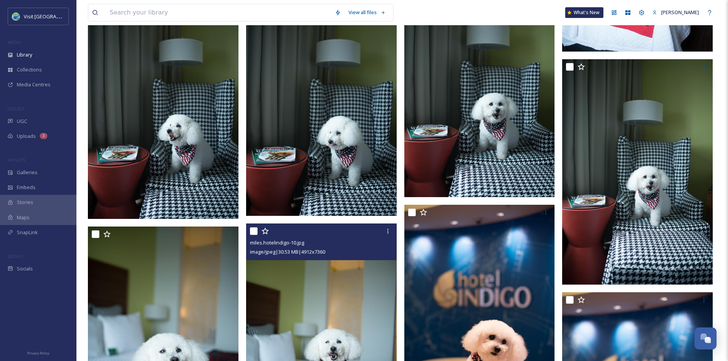
scroll to position [565, 0]
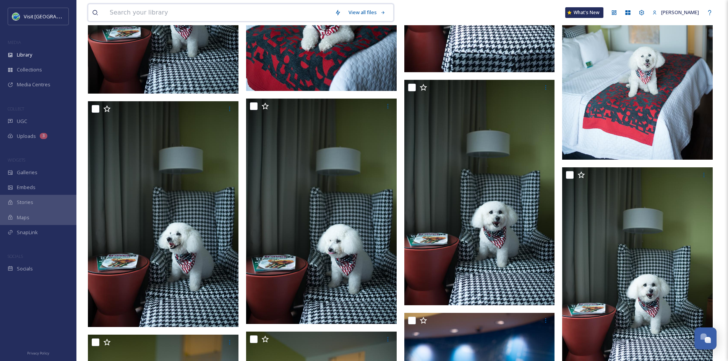
click at [146, 15] on input at bounding box center [218, 12] width 225 height 17
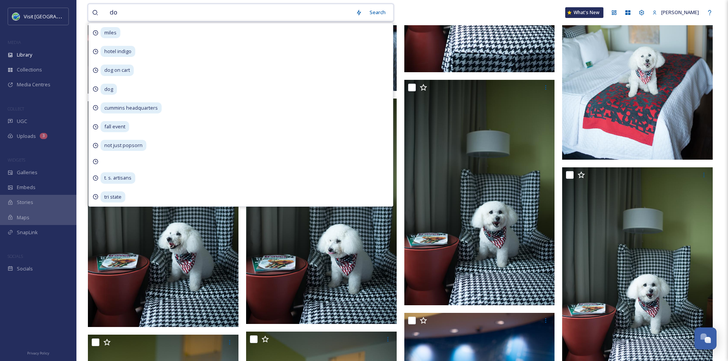
type input "dog"
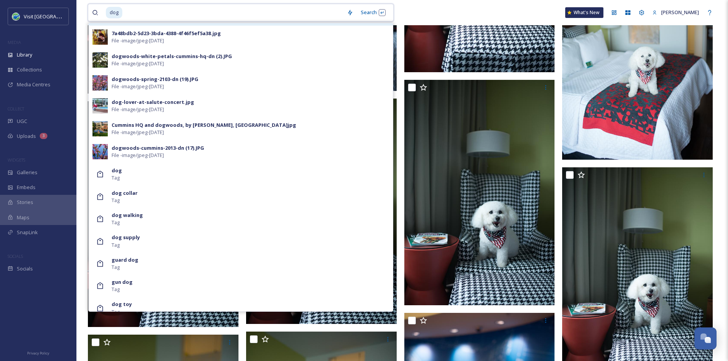
scroll to position [381, 0]
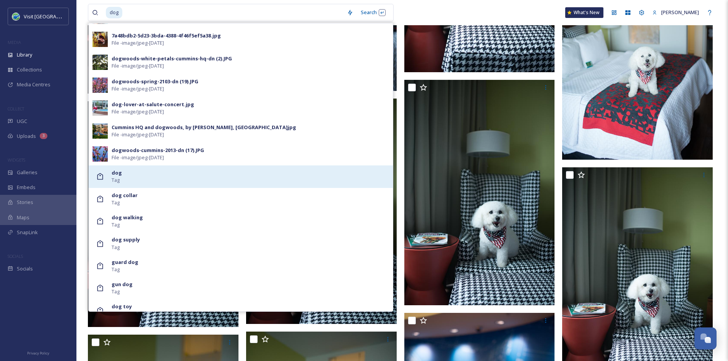
click at [187, 173] on div "dog Tag" at bounding box center [250, 176] width 277 height 15
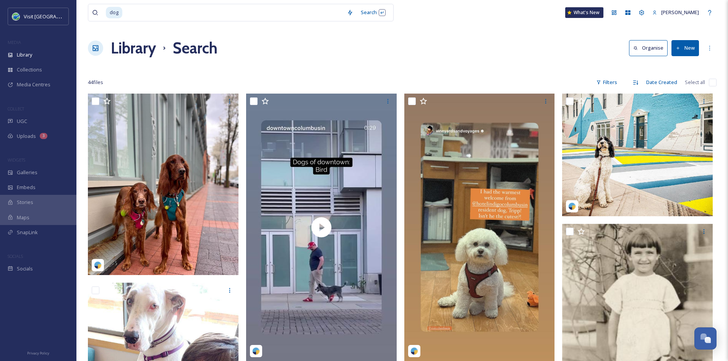
click at [448, 24] on div "dog Search What's New [PERSON_NAME]" at bounding box center [402, 12] width 628 height 25
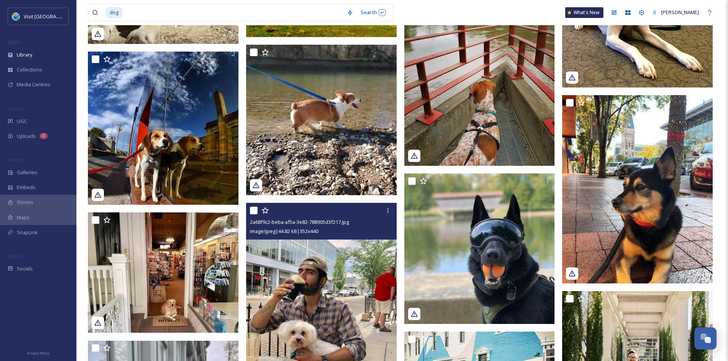
scroll to position [1269, 0]
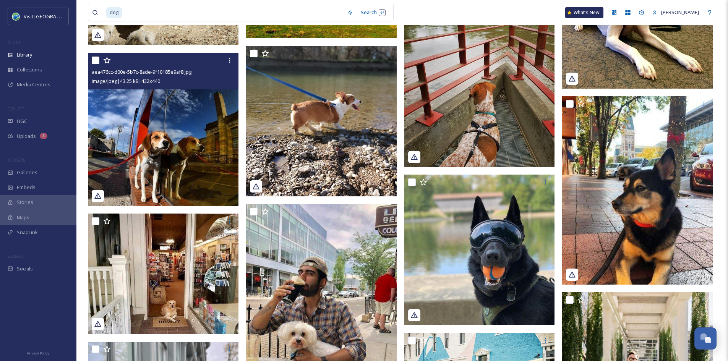
click at [183, 141] on img at bounding box center [163, 129] width 151 height 153
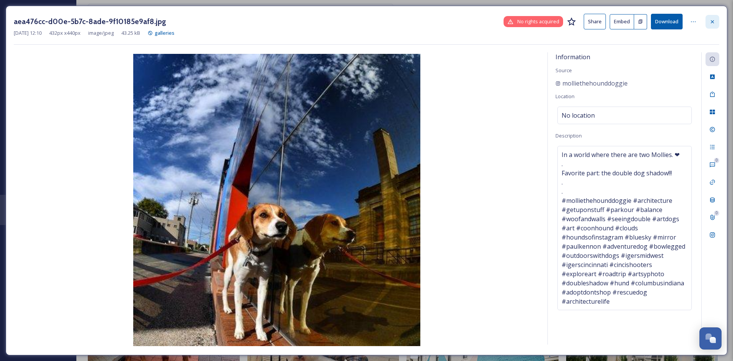
click at [717, 21] on div at bounding box center [713, 22] width 14 height 14
